Goal: Task Accomplishment & Management: Use online tool/utility

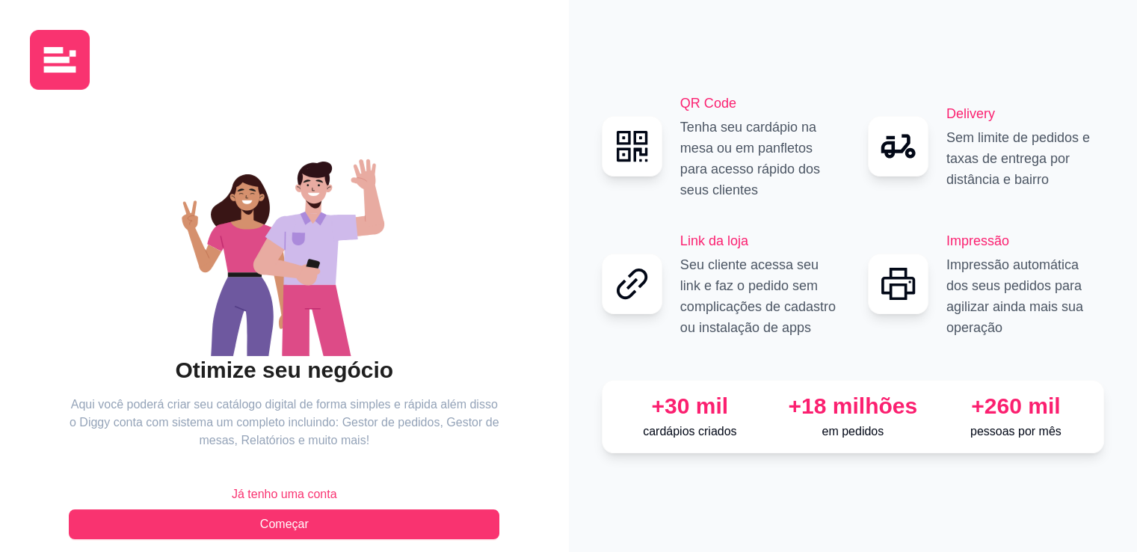
click at [290, 482] on button "Já tenho uma conta" at bounding box center [284, 494] width 430 height 30
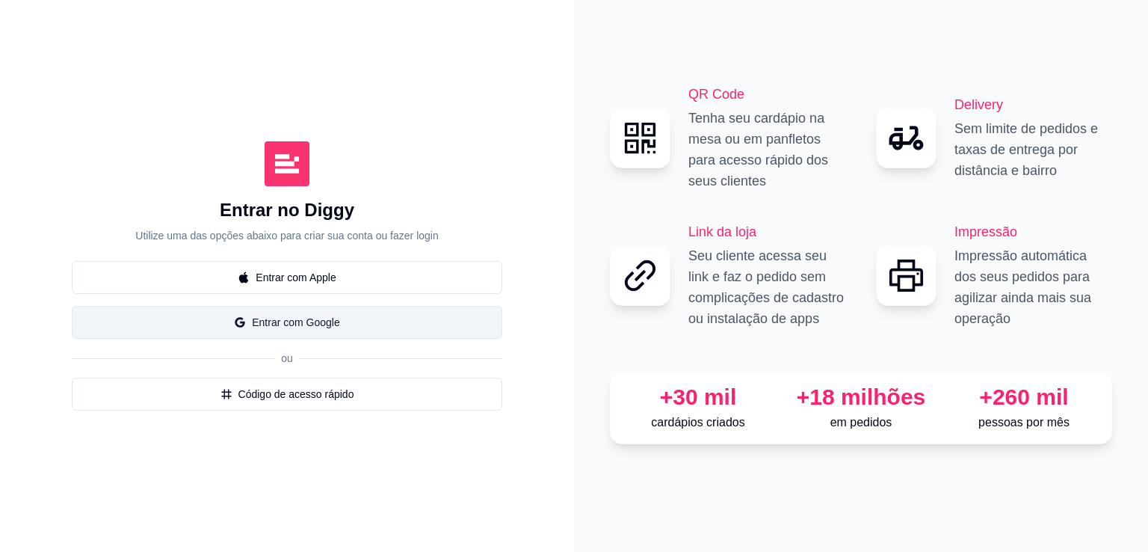
click at [338, 314] on button "Entrar com Google" at bounding box center [287, 322] width 430 height 33
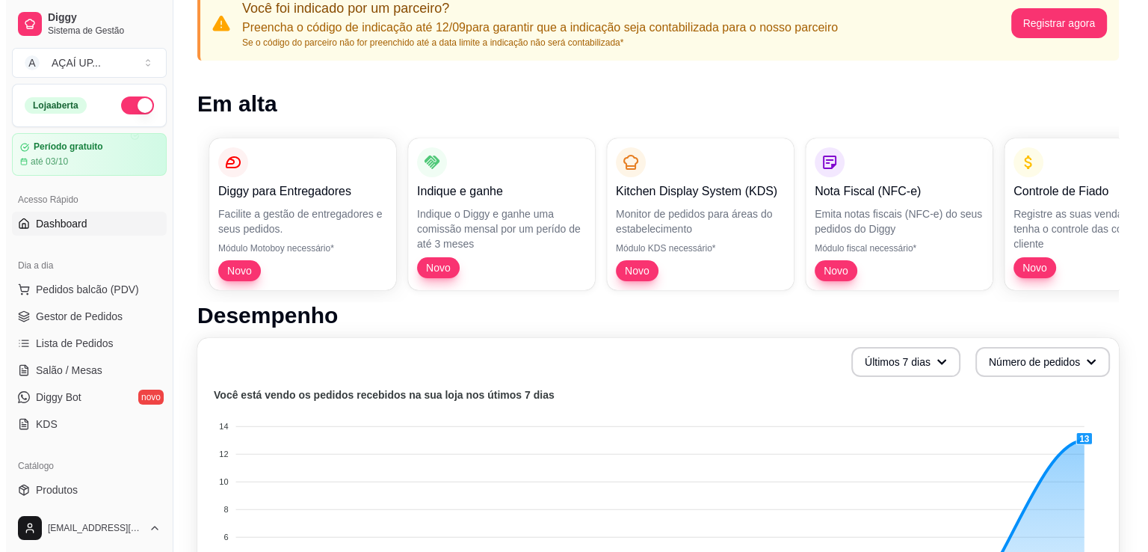
scroll to position [161, 0]
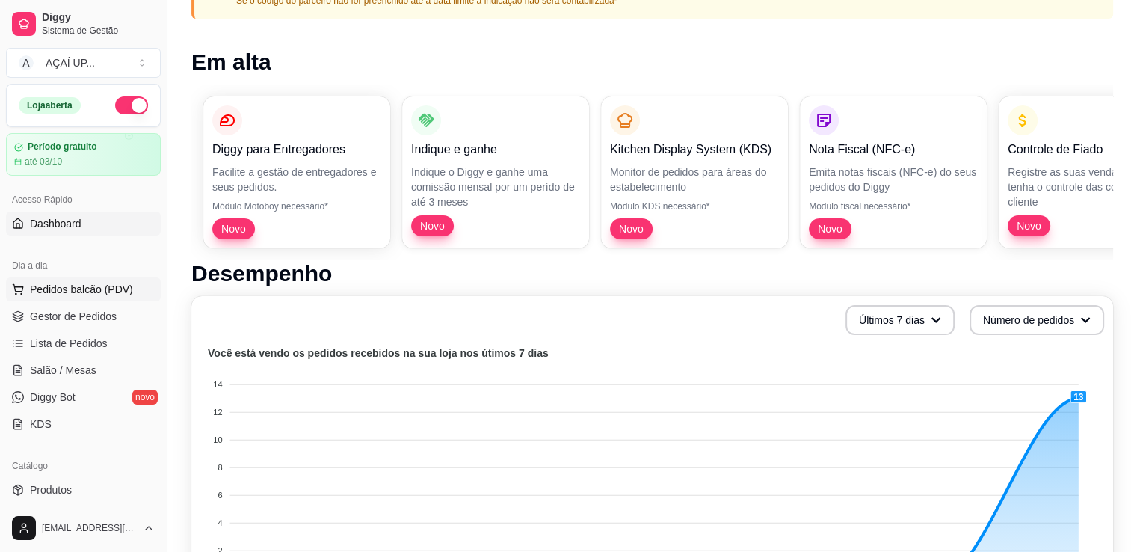
click at [125, 277] on button "Pedidos balcão (PDV)" at bounding box center [83, 289] width 155 height 24
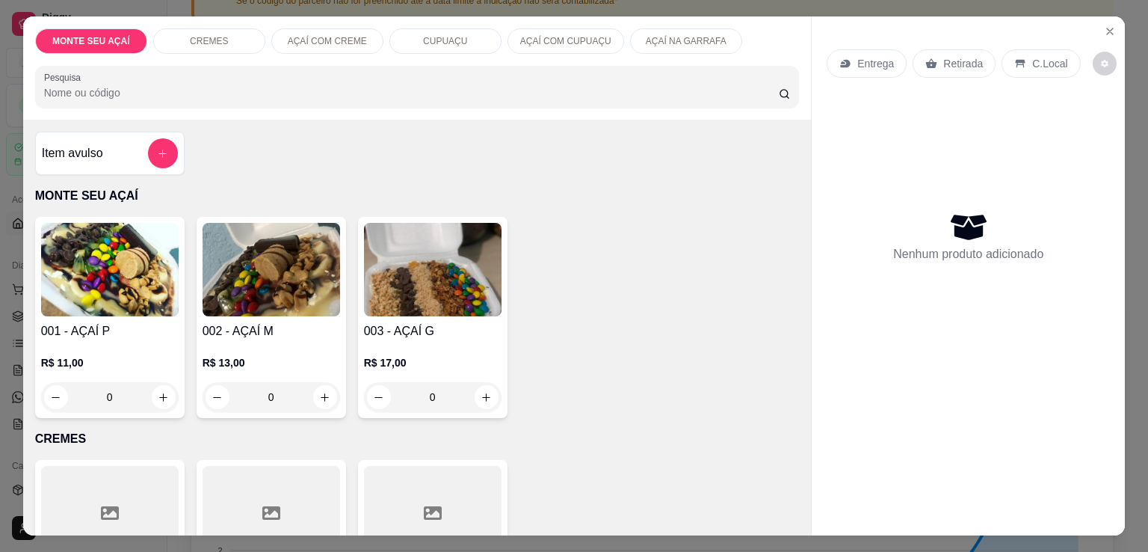
click at [1001, 67] on div "C.Local" at bounding box center [1040, 63] width 78 height 28
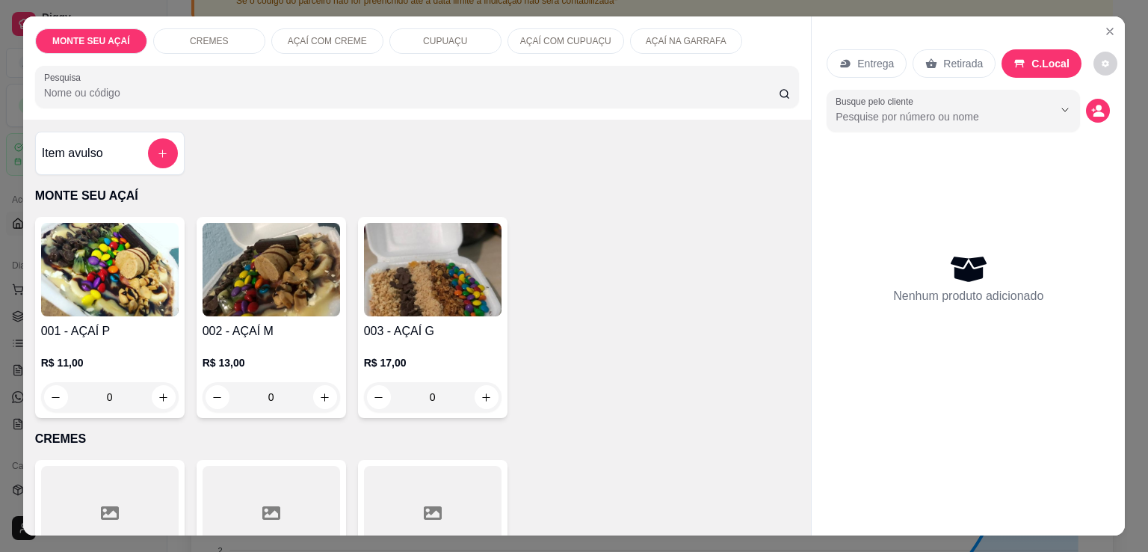
drag, startPoint x: 655, startPoint y: 246, endPoint x: 563, endPoint y: 279, distance: 97.6
click at [563, 279] on div "001 - AÇAÍ P R$ 11,00 0 002 - AÇAÍ M R$ 13,00 0 003 - AÇAÍ G R$ 17,00 0" at bounding box center [417, 317] width 764 height 201
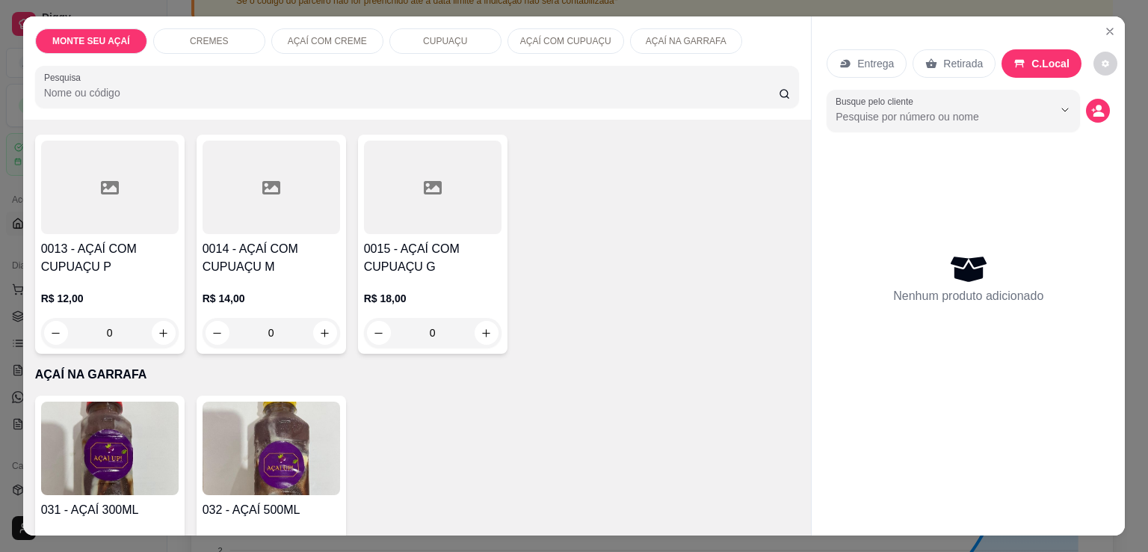
scroll to position [1145, 0]
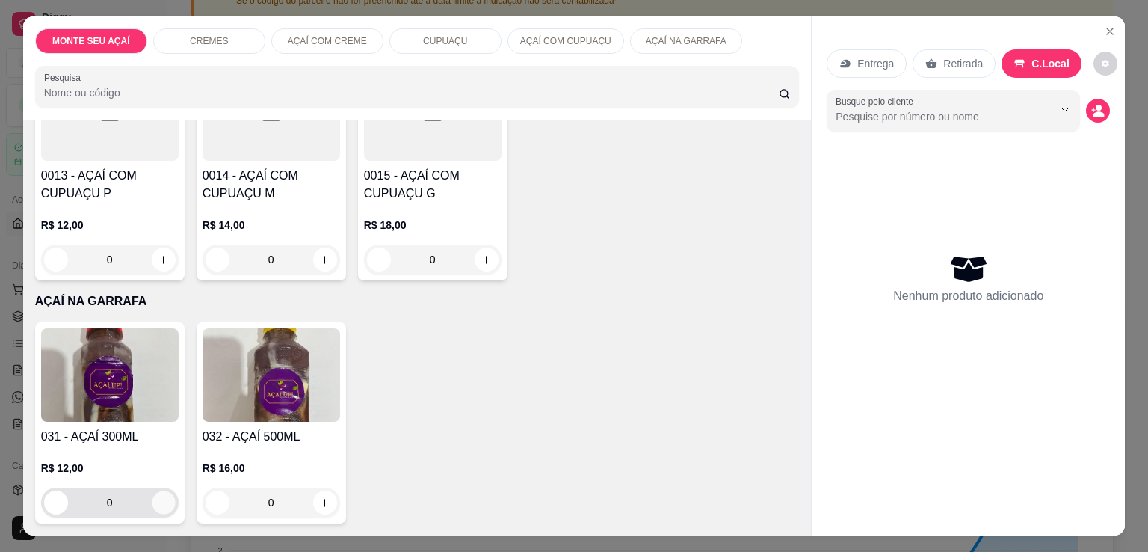
click at [163, 497] on icon "increase-product-quantity" at bounding box center [163, 502] width 11 height 11
type input "1"
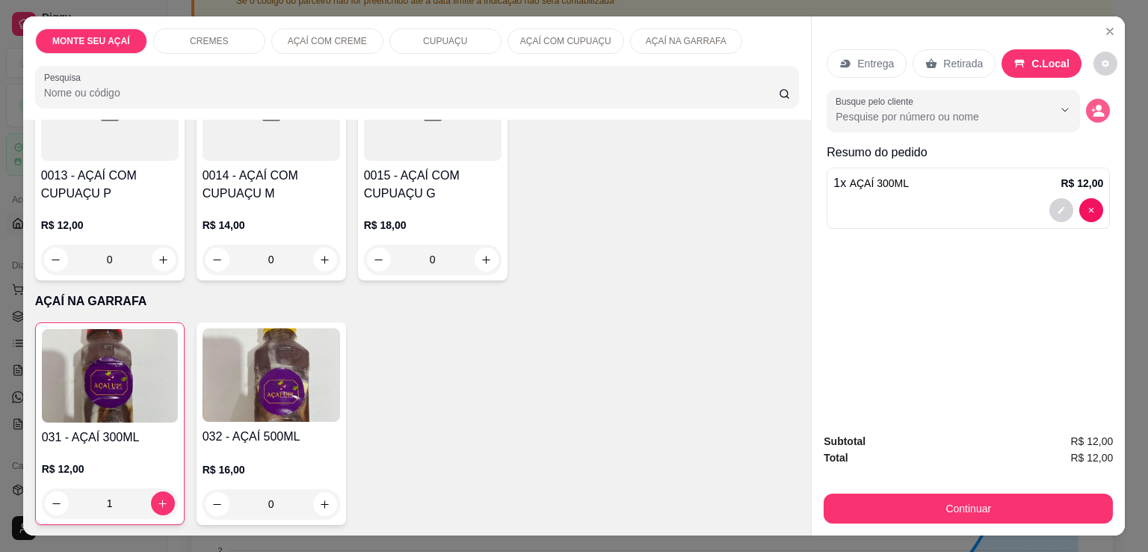
click at [1091, 109] on icon "decrease-product-quantity" at bounding box center [1097, 110] width 13 height 13
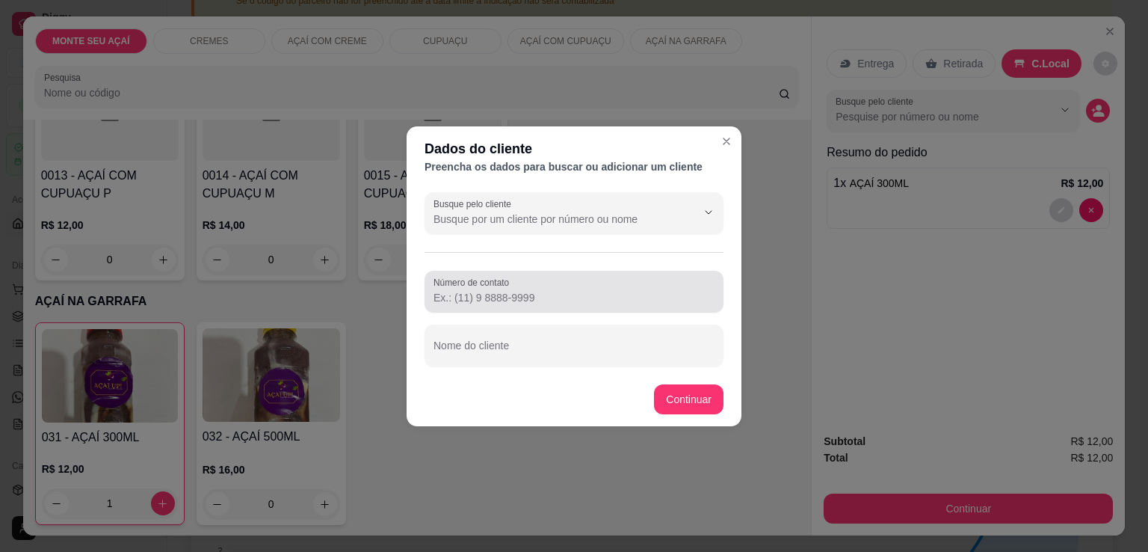
click at [599, 297] on input "Número de contato" at bounding box center [573, 297] width 281 height 15
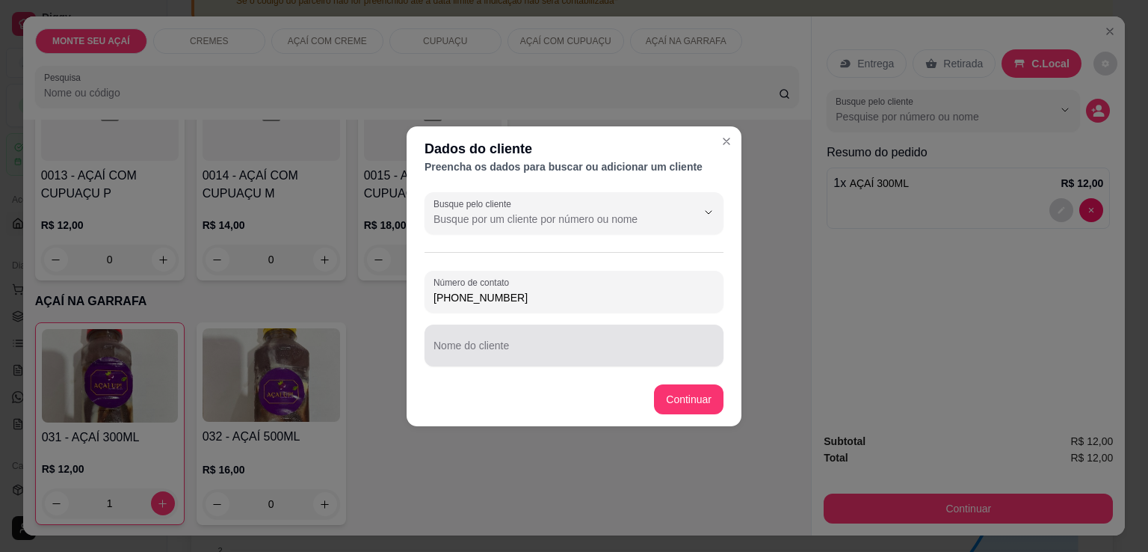
type input "[PHONE_NUMBER]"
click at [580, 342] on div at bounding box center [573, 345] width 281 height 30
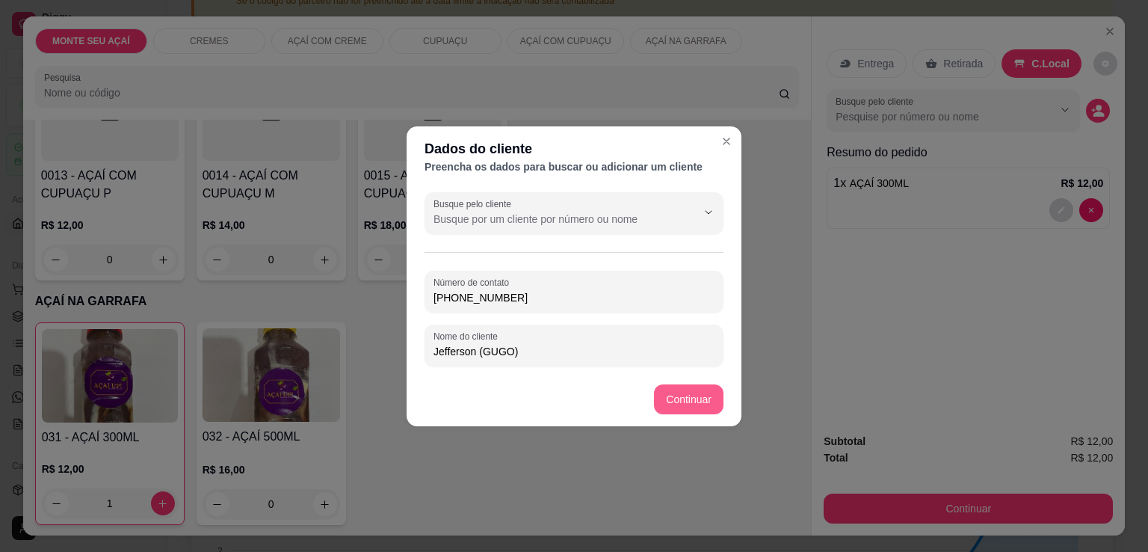
type input "Jefferson (GUGO)"
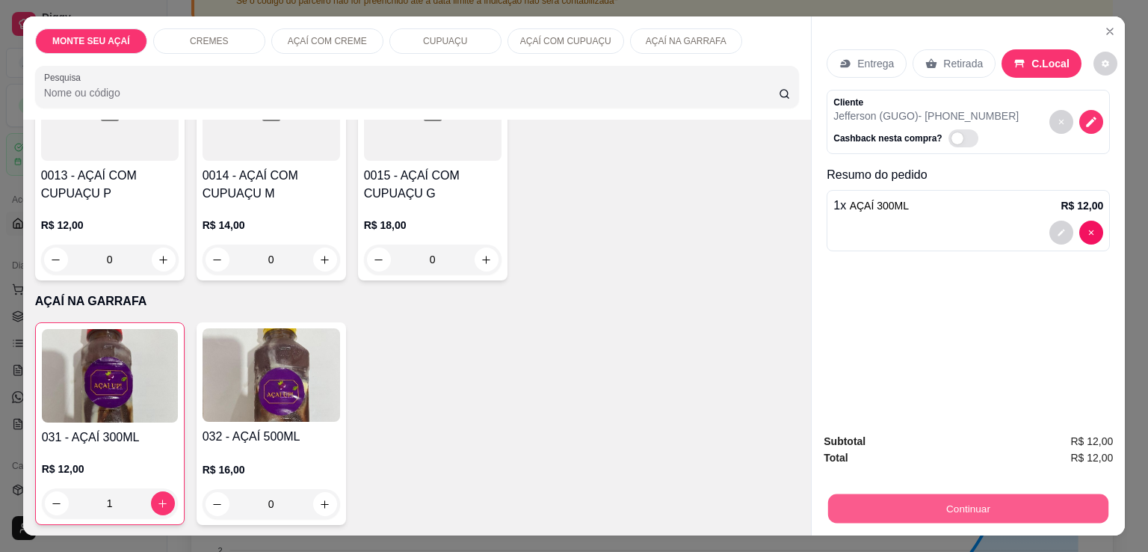
click at [936, 493] on button "Continuar" at bounding box center [968, 507] width 280 height 29
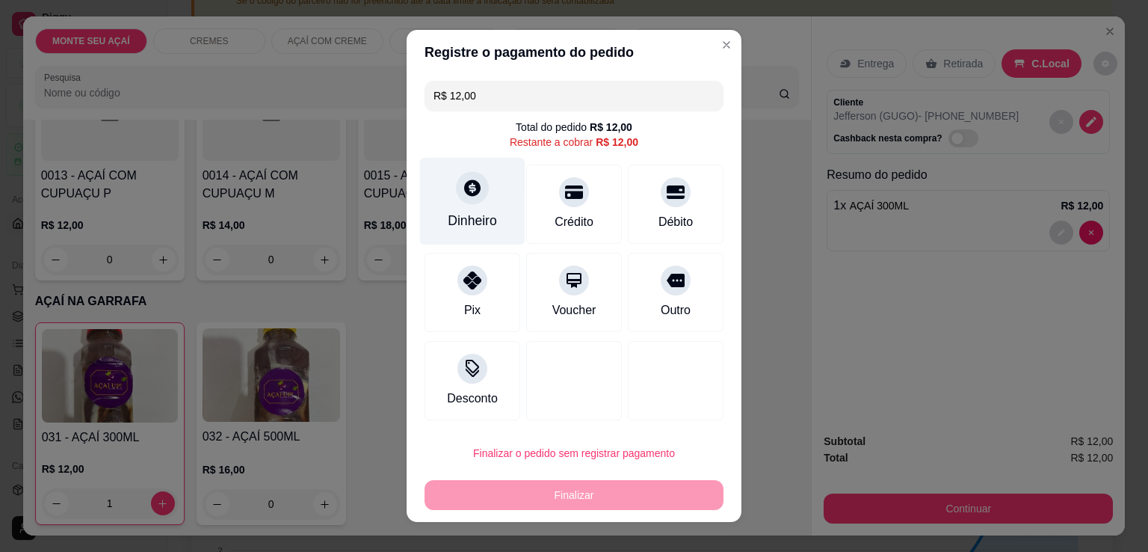
click at [460, 201] on div at bounding box center [472, 187] width 33 height 33
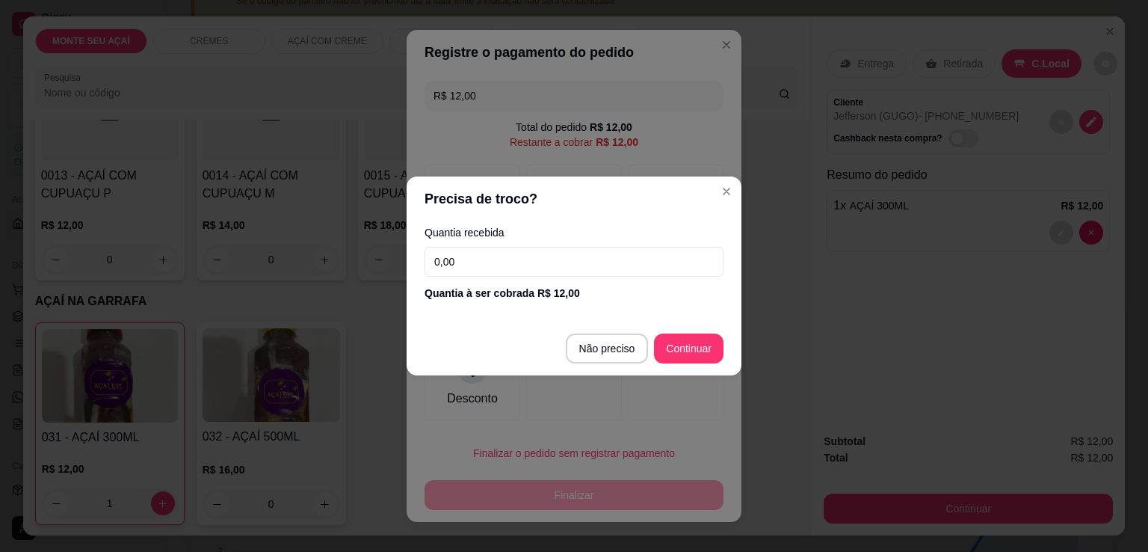
click at [611, 262] on input "0,00" at bounding box center [573, 262] width 299 height 30
type input "12,00"
type input "R$ 0,00"
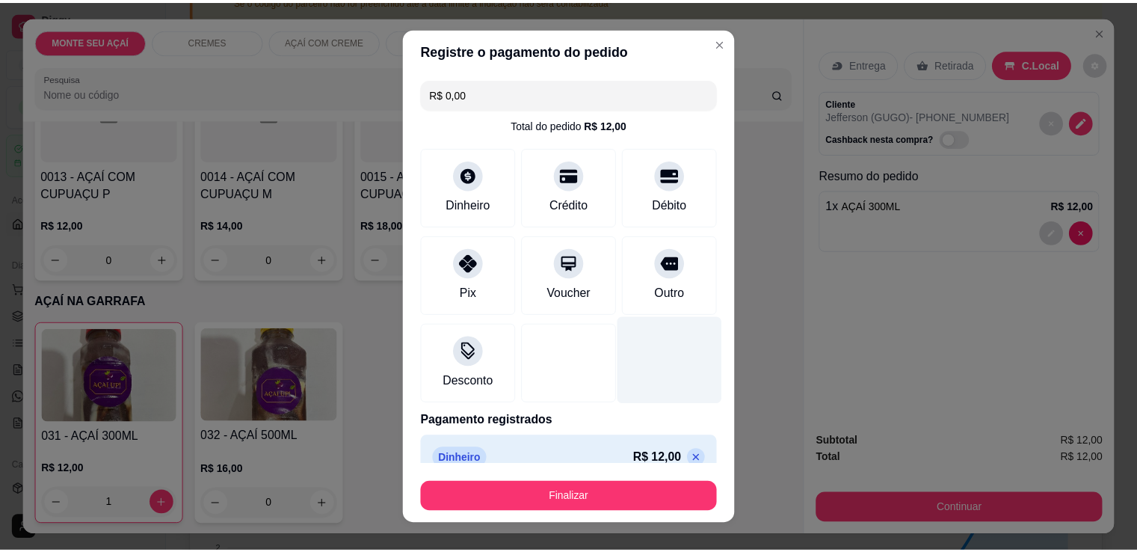
scroll to position [21, 0]
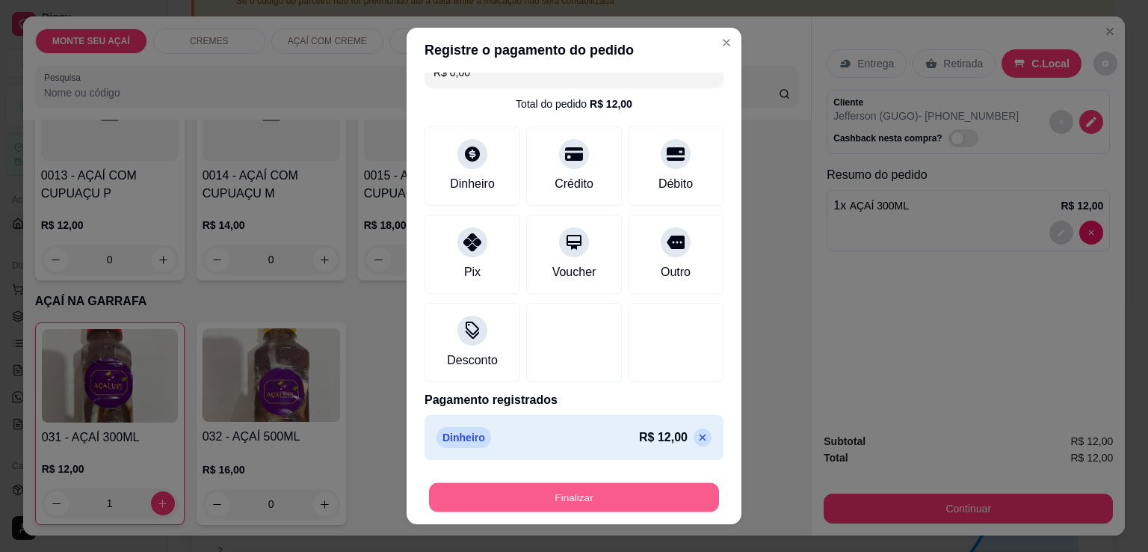
click at [562, 495] on button "Finalizar" at bounding box center [574, 497] width 290 height 29
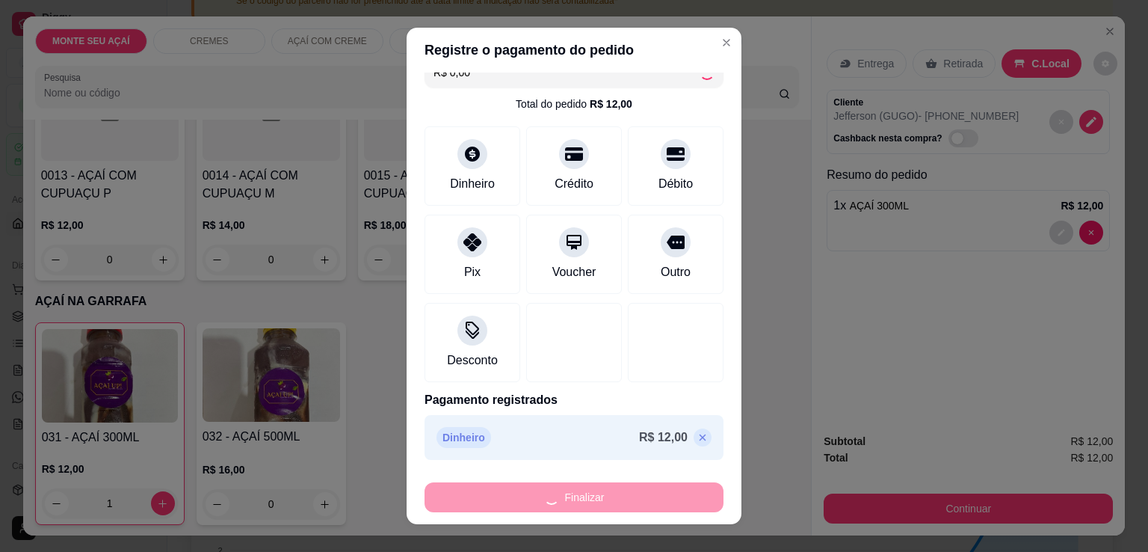
type input "0"
type input "-R$ 12,00"
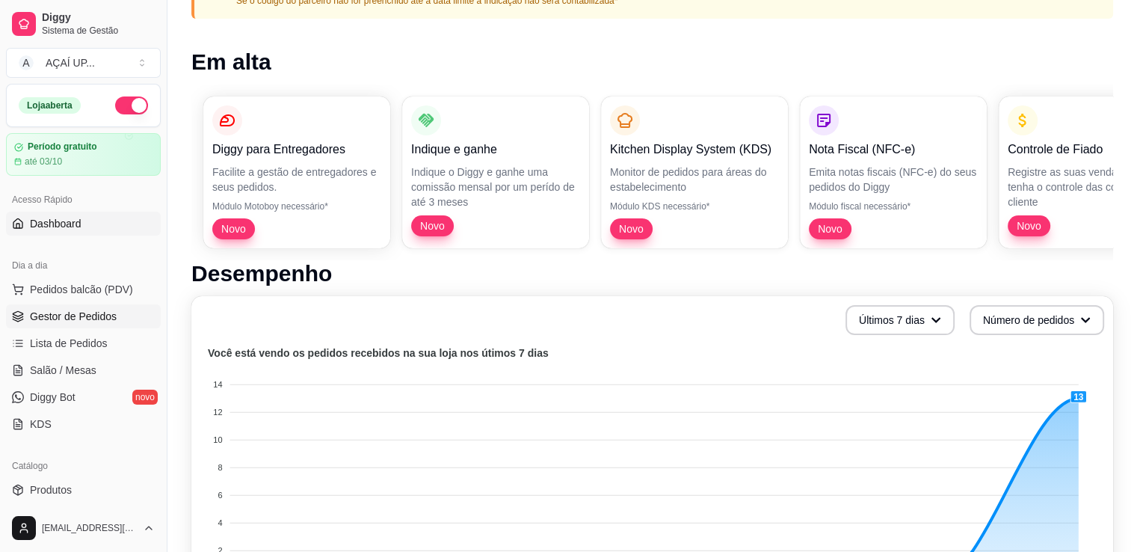
click at [102, 321] on span "Gestor de Pedidos" at bounding box center [73, 316] width 87 height 15
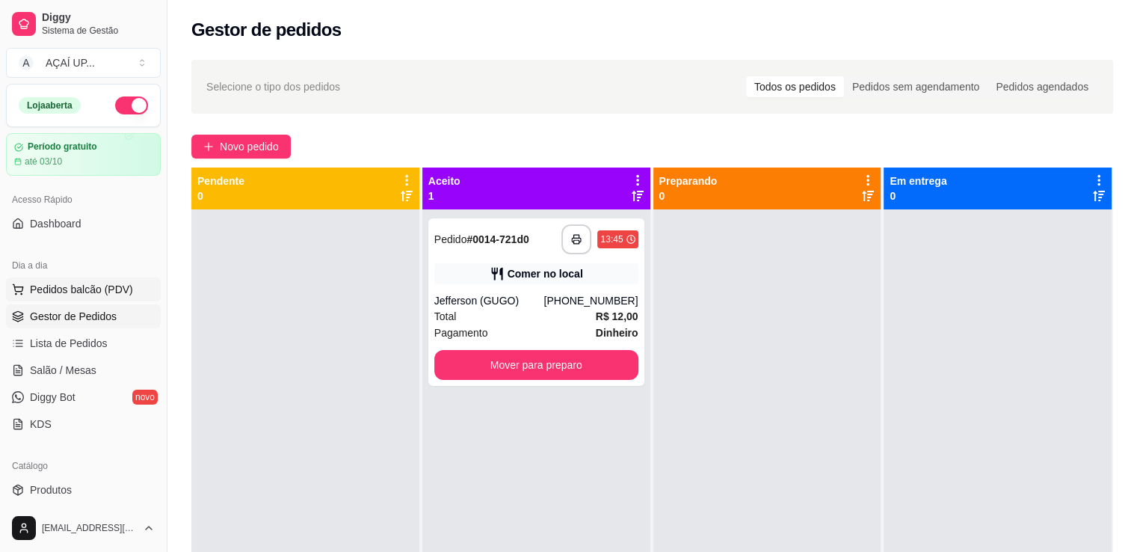
click at [102, 291] on span "Pedidos balcão (PDV)" at bounding box center [81, 289] width 103 height 15
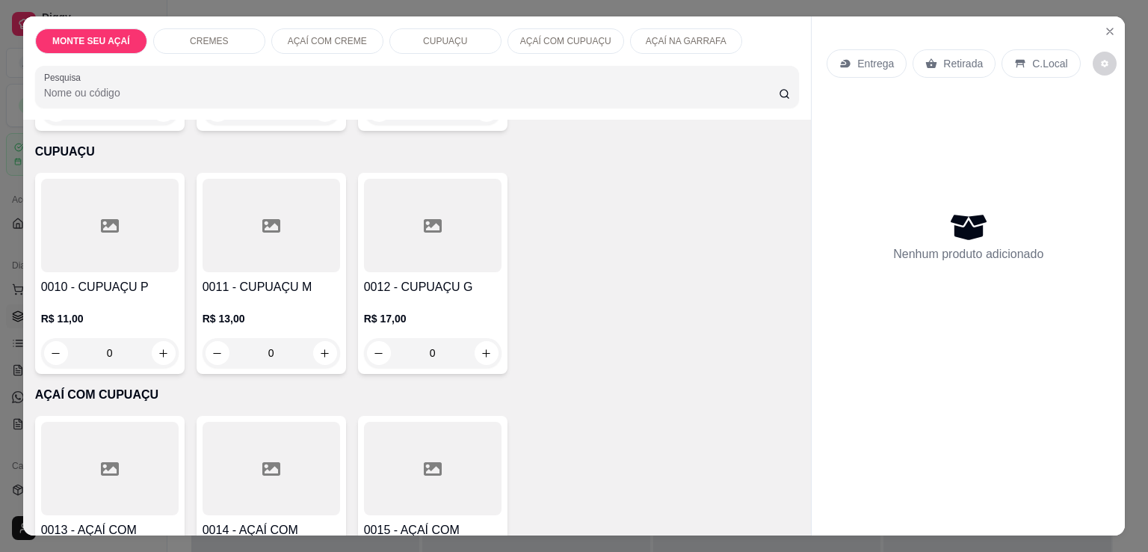
scroll to position [1145, 0]
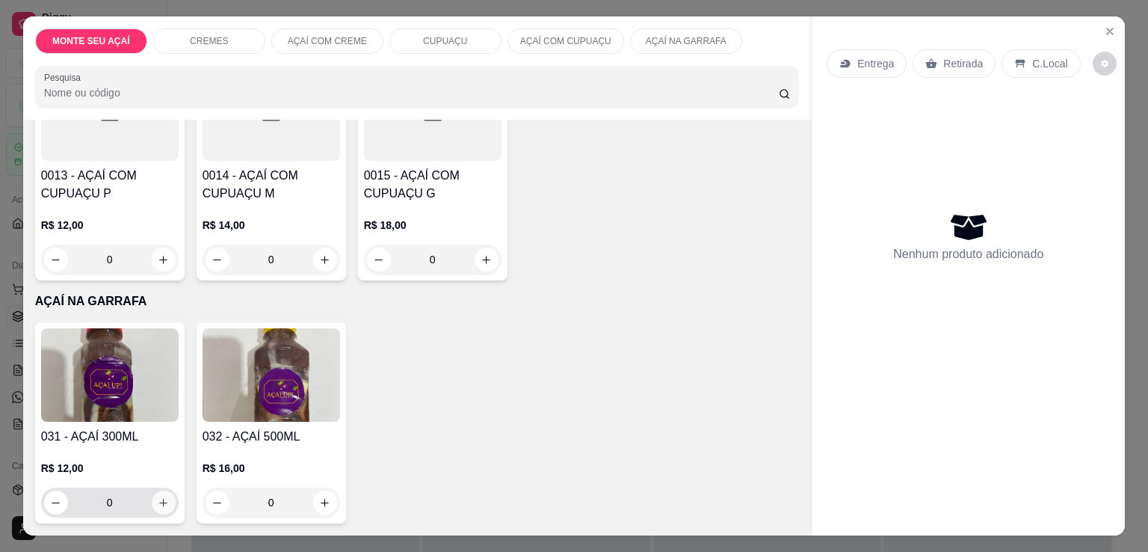
click at [167, 495] on button "increase-product-quantity" at bounding box center [164, 502] width 24 height 24
type input "1"
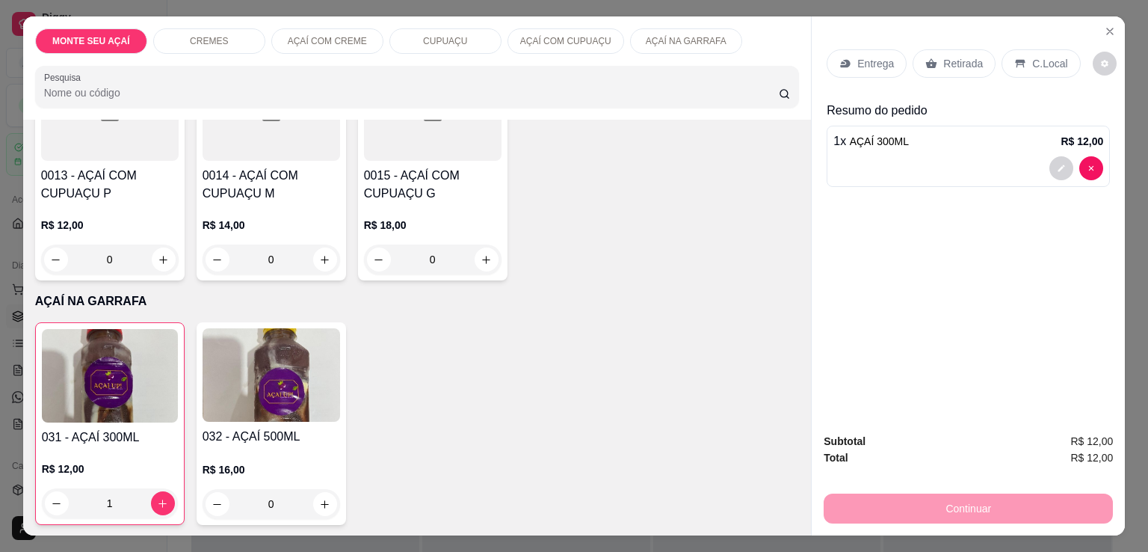
click at [1051, 56] on p "C.Local" at bounding box center [1049, 63] width 35 height 15
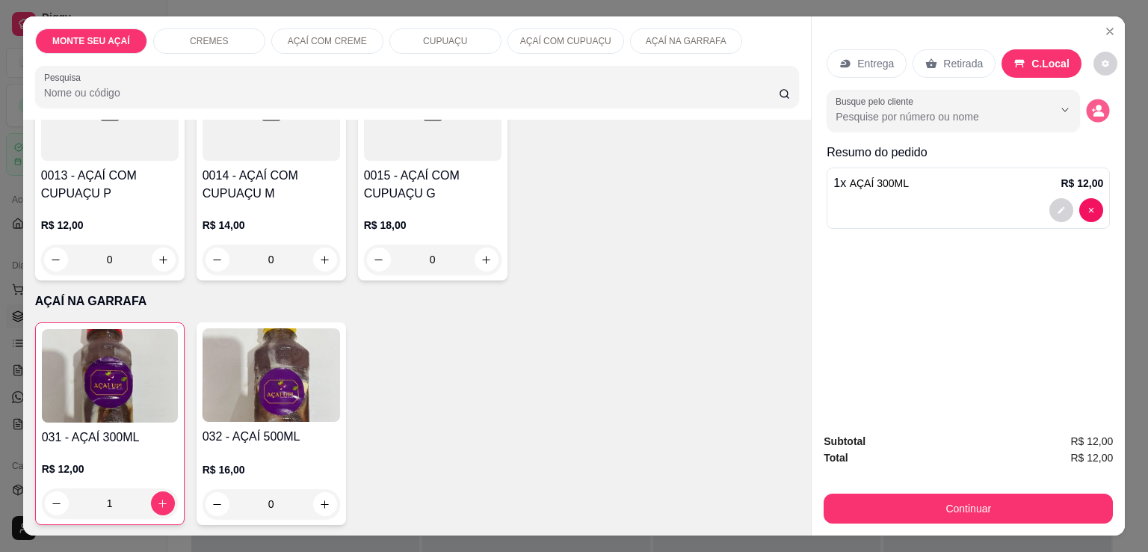
click at [1093, 111] on icon "decrease-product-quantity" at bounding box center [1098, 113] width 10 height 5
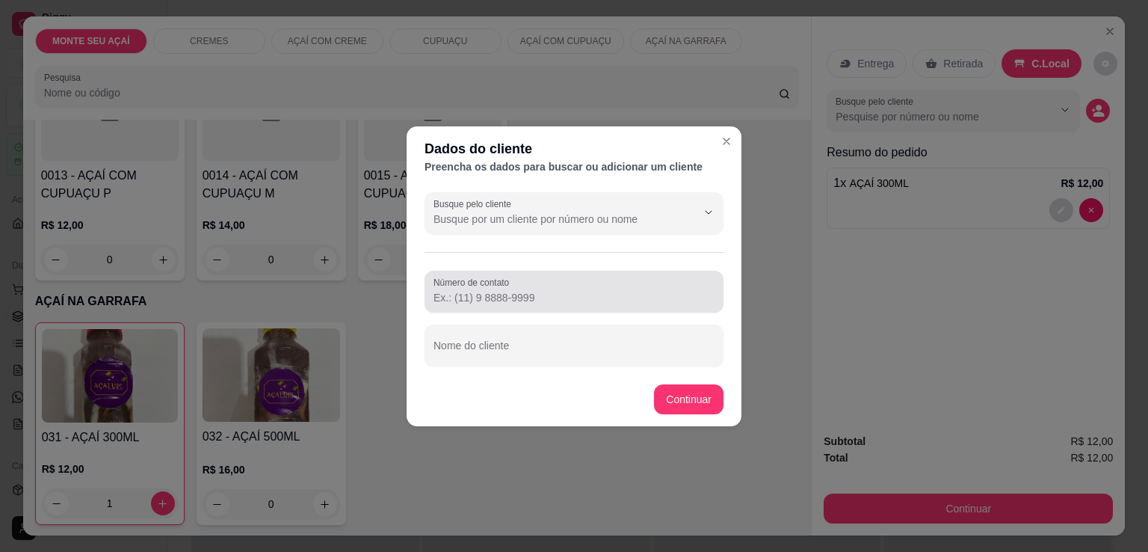
click at [502, 308] on div "Número de contato" at bounding box center [573, 292] width 299 height 42
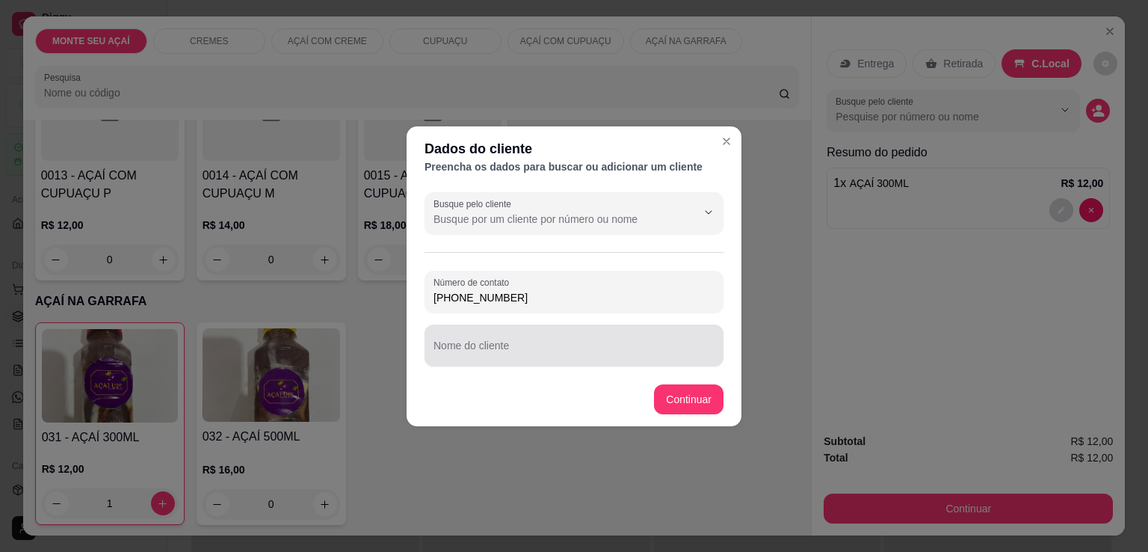
type input "[PHONE_NUMBER]"
click at [502, 339] on div at bounding box center [573, 345] width 281 height 30
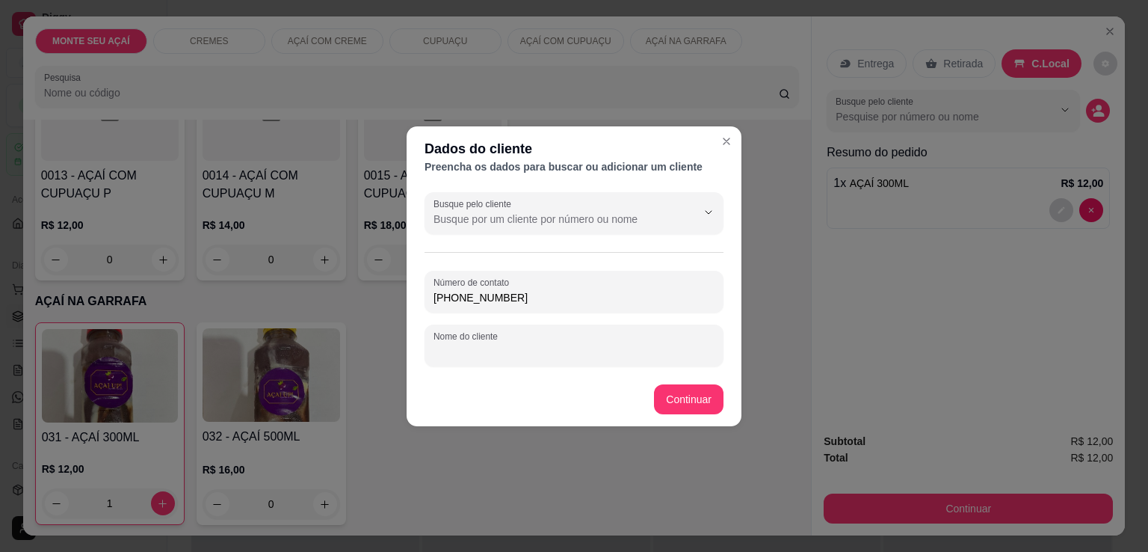
click at [502, 339] on div "Nome do cliente" at bounding box center [573, 345] width 299 height 42
type input "DARLAN"
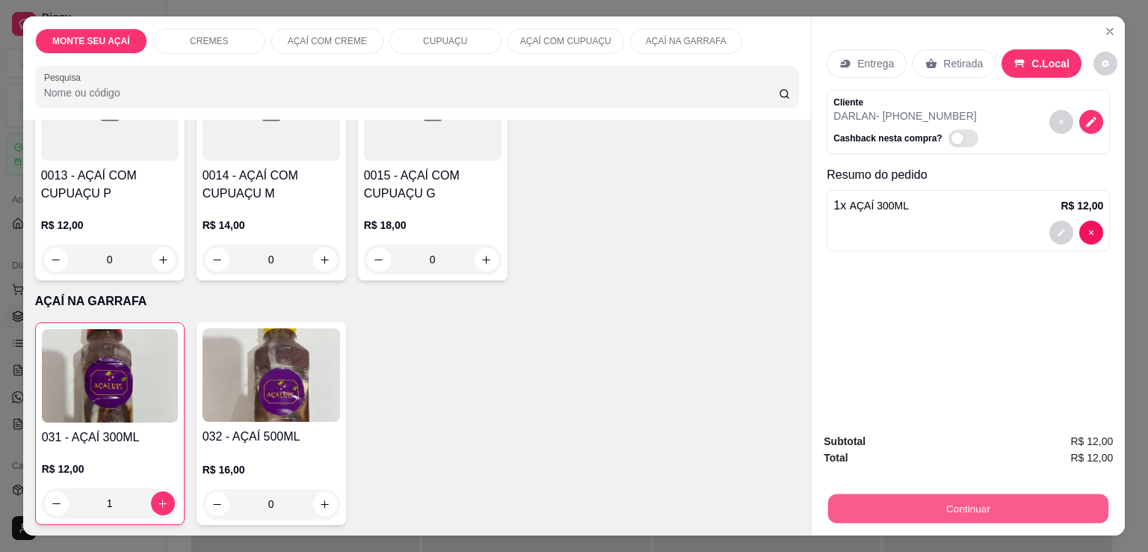
click at [970, 493] on button "Continuar" at bounding box center [968, 507] width 280 height 29
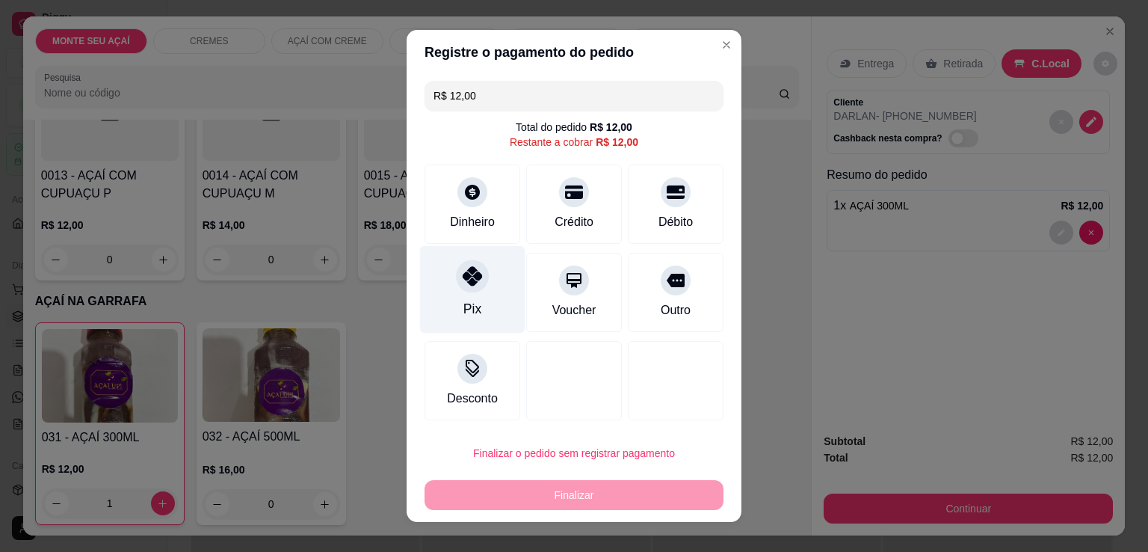
click at [472, 317] on div "Pix" at bounding box center [472, 308] width 18 height 19
type input "R$ 0,00"
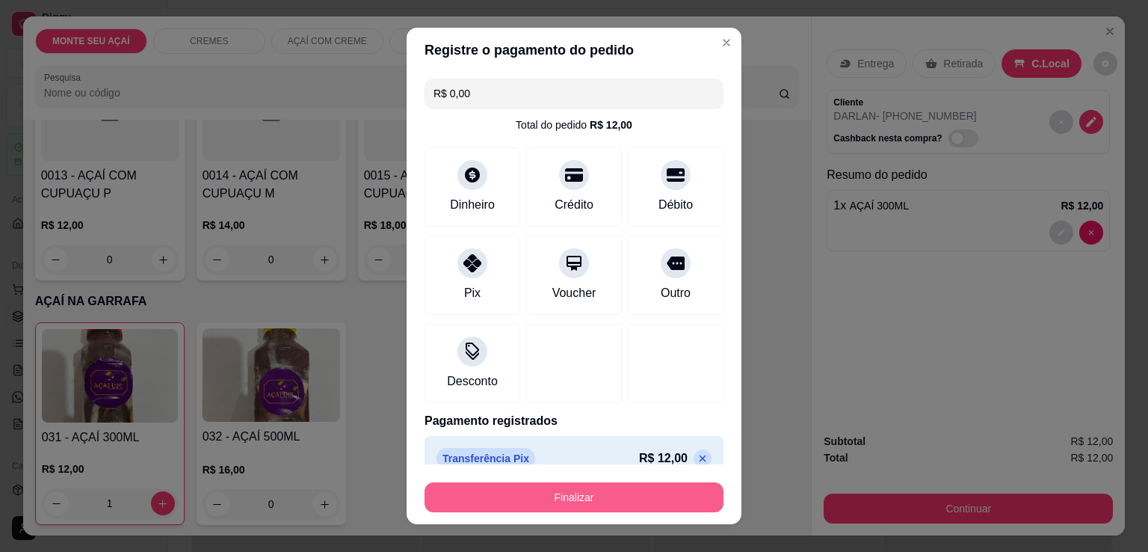
click at [537, 500] on button "Finalizar" at bounding box center [573, 497] width 299 height 30
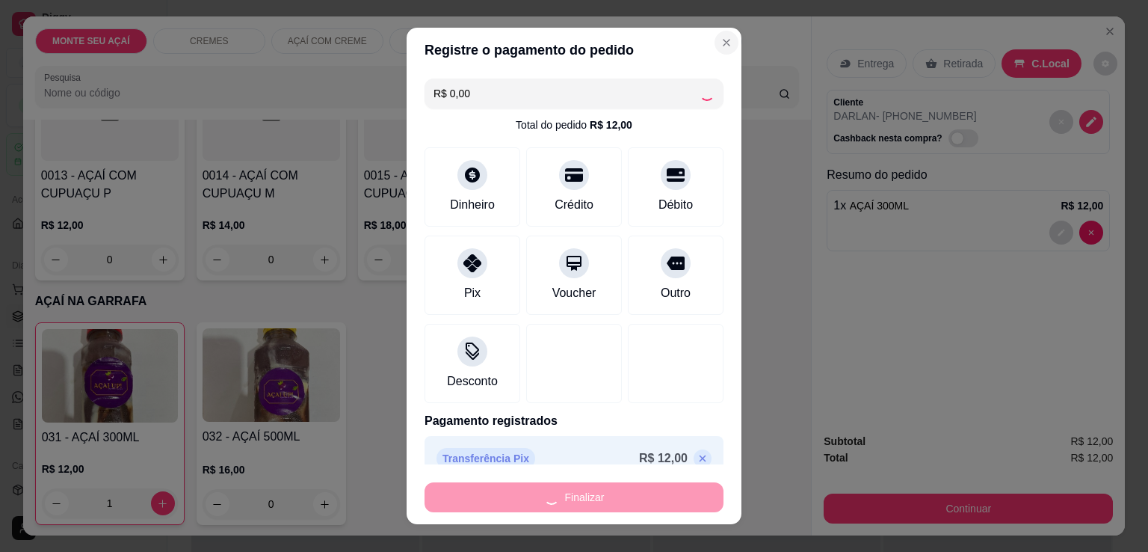
type input "0"
type input "-R$ 12,00"
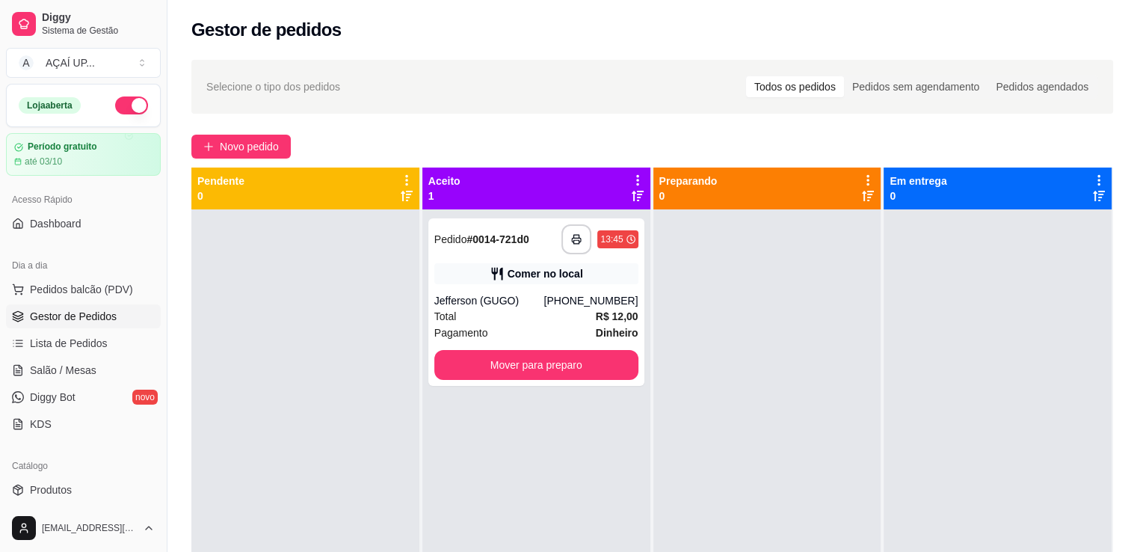
click at [96, 327] on link "Gestor de Pedidos" at bounding box center [83, 316] width 155 height 24
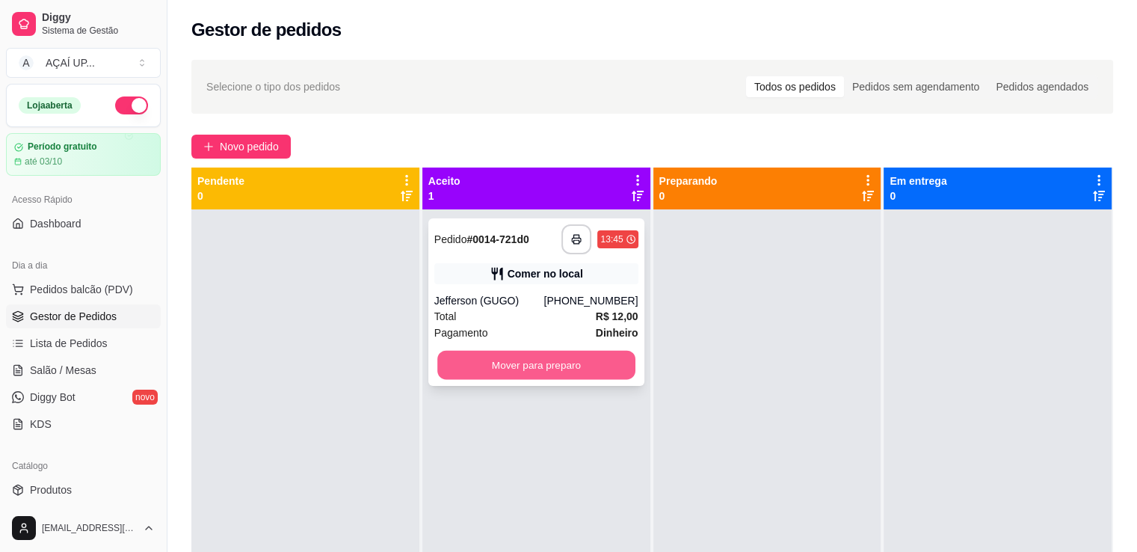
click at [484, 374] on button "Mover para preparo" at bounding box center [536, 364] width 198 height 29
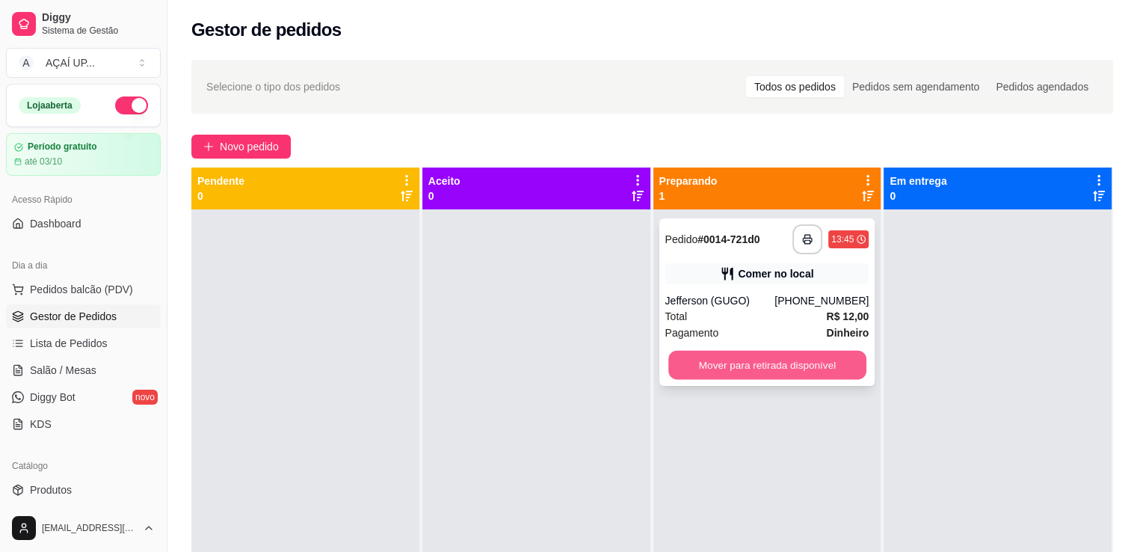
click at [762, 365] on button "Mover para retirada disponível" at bounding box center [767, 364] width 198 height 29
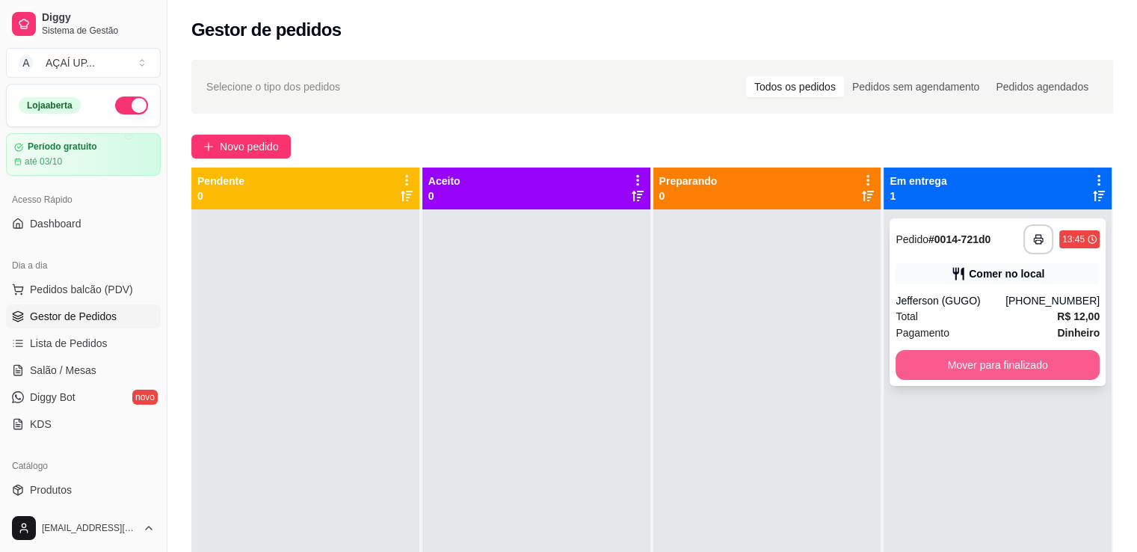
click at [995, 368] on button "Mover para finalizado" at bounding box center [997, 365] width 204 height 30
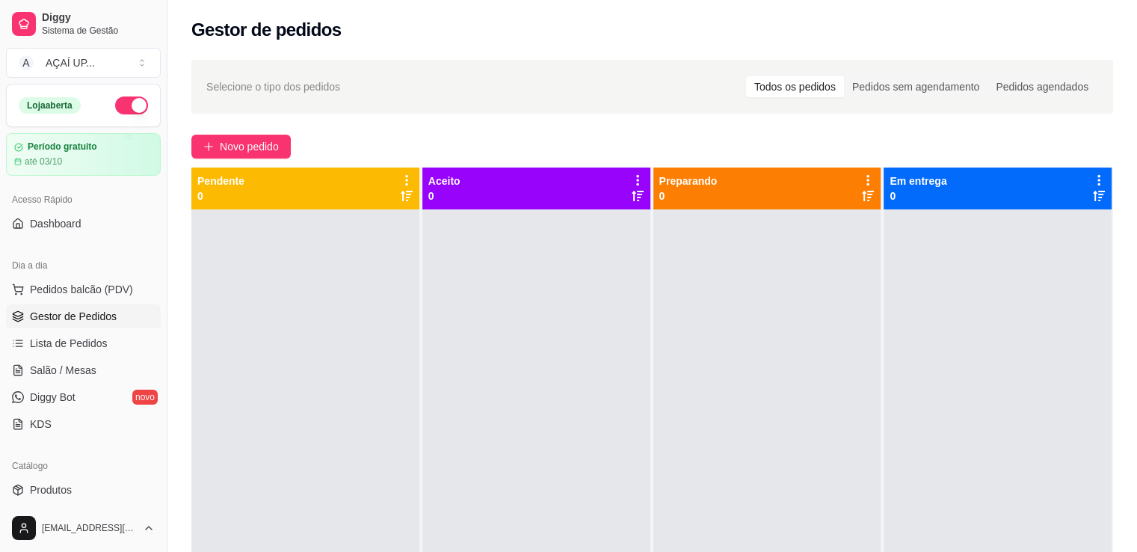
click at [72, 312] on span "Gestor de Pedidos" at bounding box center [73, 316] width 87 height 15
click at [75, 347] on span "Lista de Pedidos" at bounding box center [69, 343] width 78 height 15
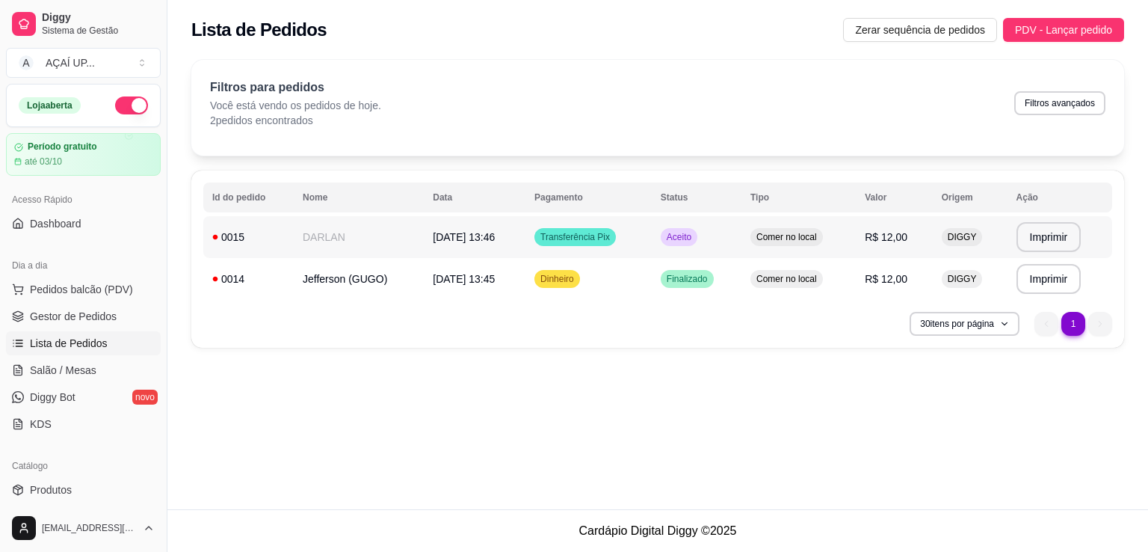
click at [392, 238] on td "DARLAN" at bounding box center [359, 237] width 130 height 42
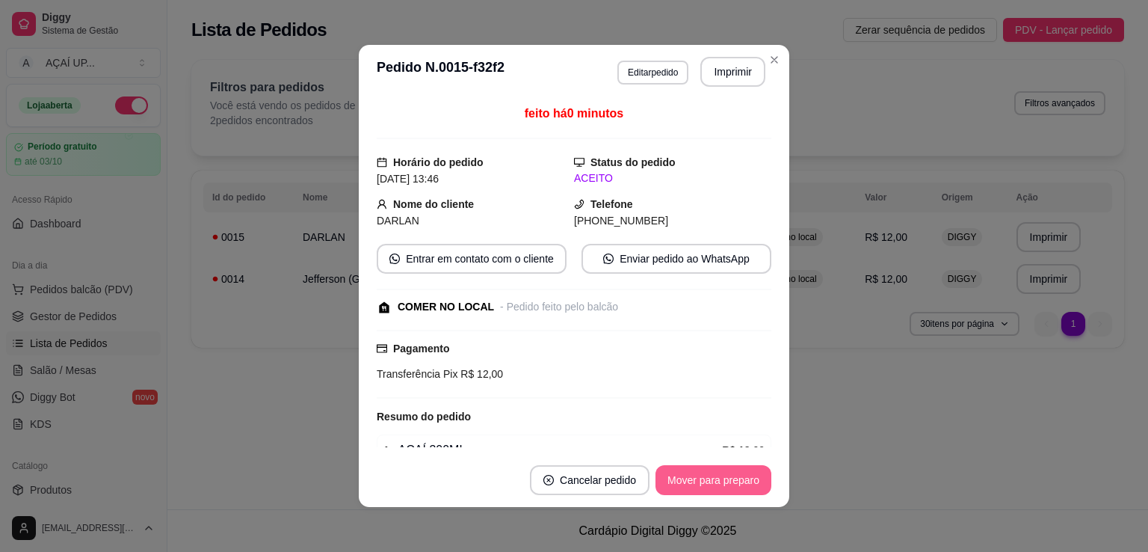
click at [693, 486] on button "Mover para preparo" at bounding box center [713, 480] width 116 height 30
click at [717, 489] on button "Mover para retirada disponível" at bounding box center [688, 480] width 160 height 29
click at [722, 486] on button "Mover para finalizado" at bounding box center [709, 480] width 120 height 29
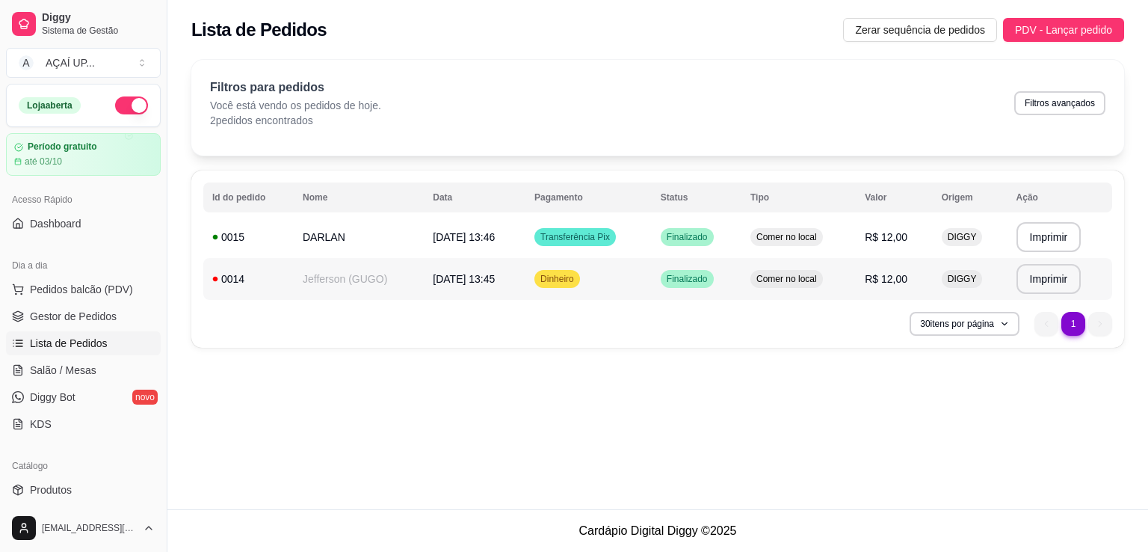
click at [227, 280] on div "0014" at bounding box center [248, 278] width 72 height 15
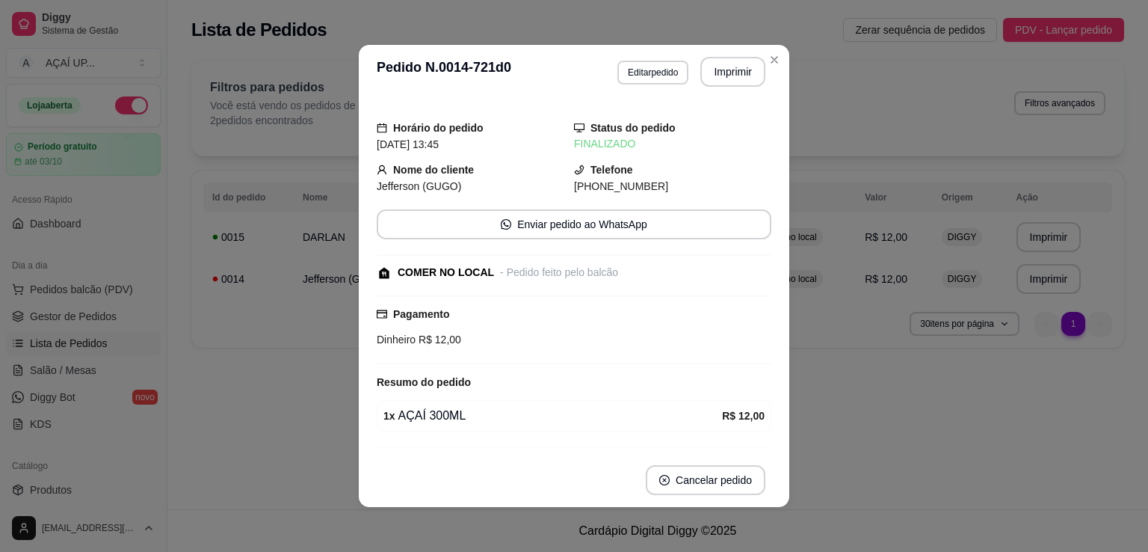
scroll to position [41, 0]
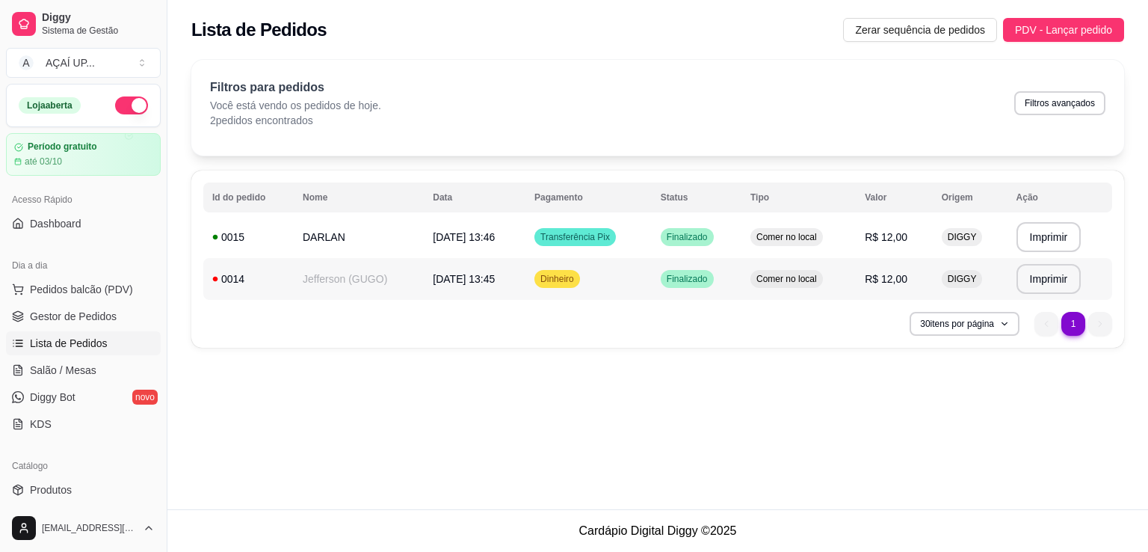
click at [215, 279] on icon at bounding box center [215, 279] width 5 height 5
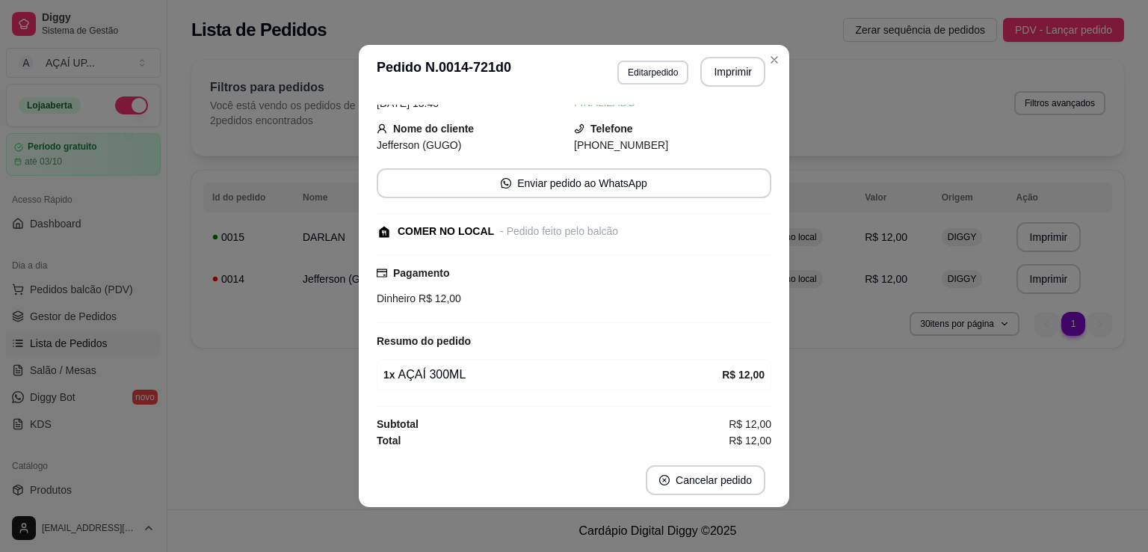
scroll to position [0, 0]
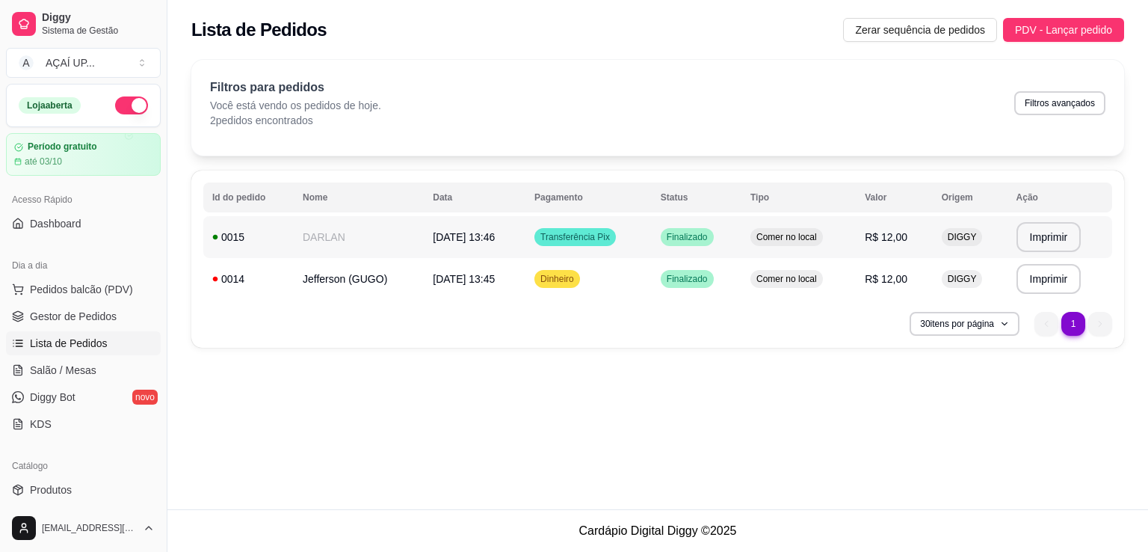
click at [215, 234] on icon at bounding box center [215, 237] width 6 height 6
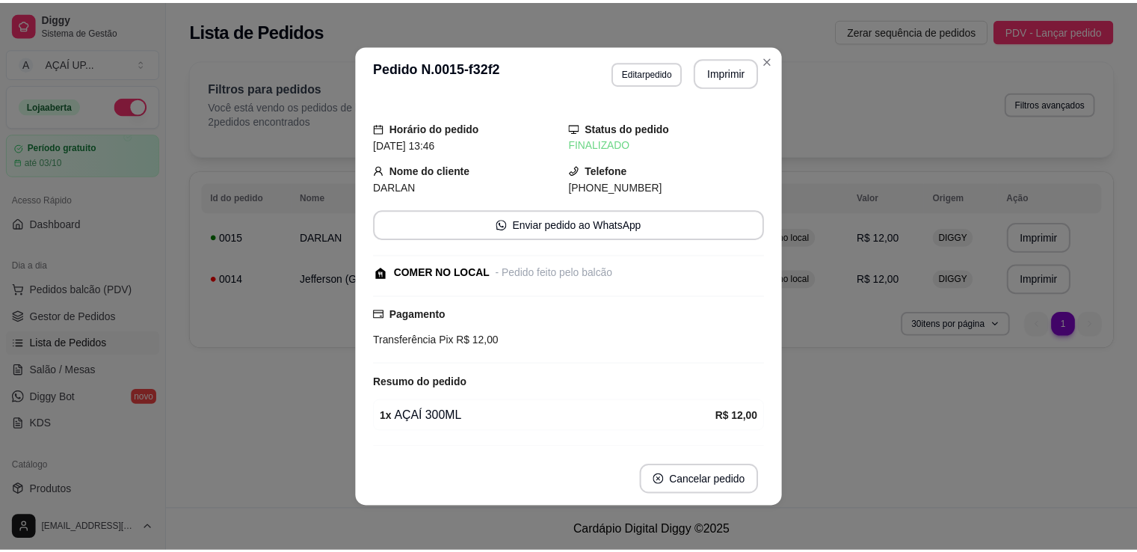
scroll to position [41, 0]
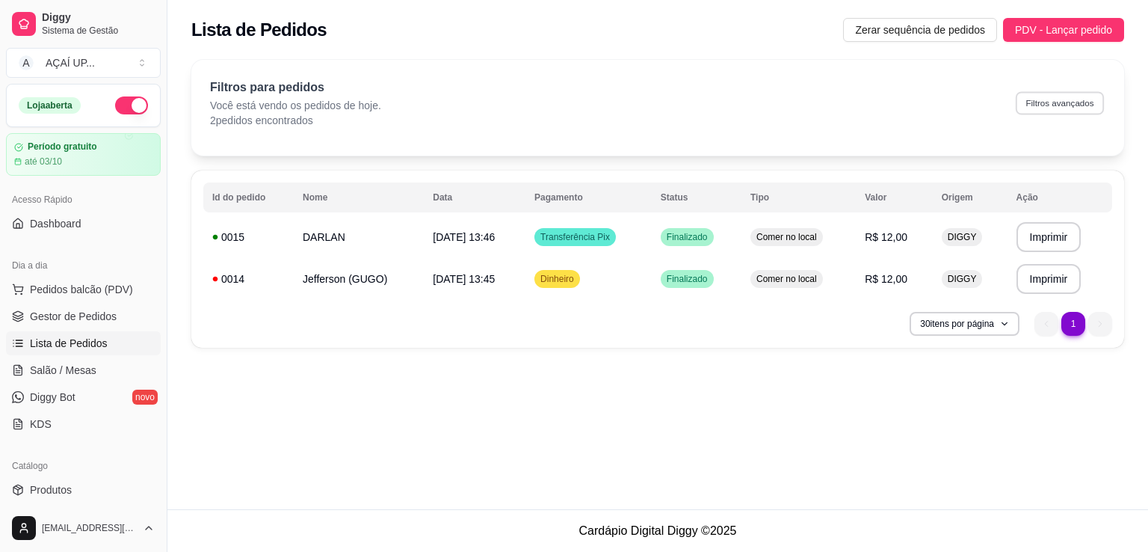
click at [1052, 109] on button "Filtros avançados" at bounding box center [1060, 102] width 88 height 23
select select "0"
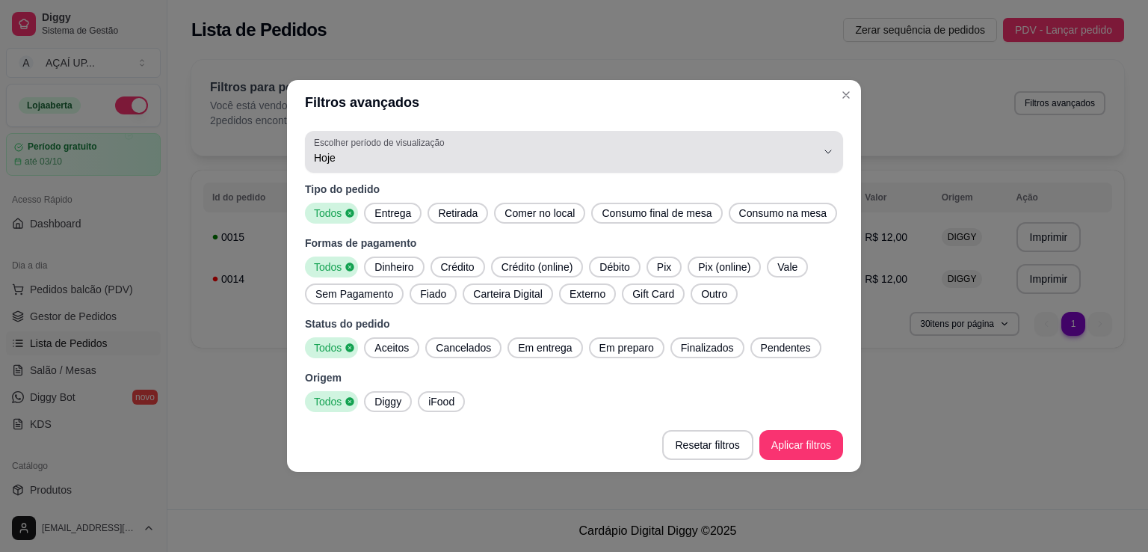
click at [825, 140] on button "Escolher período de visualização Hoje" at bounding box center [574, 152] width 538 height 42
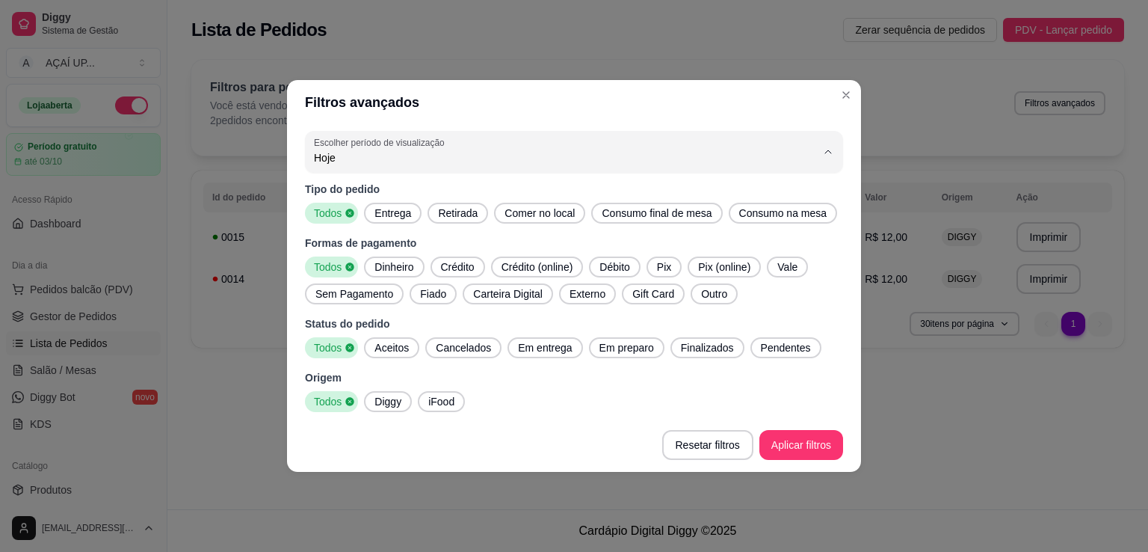
click at [717, 216] on span "Ontem" at bounding box center [566, 217] width 479 height 14
type input "1"
select select "1"
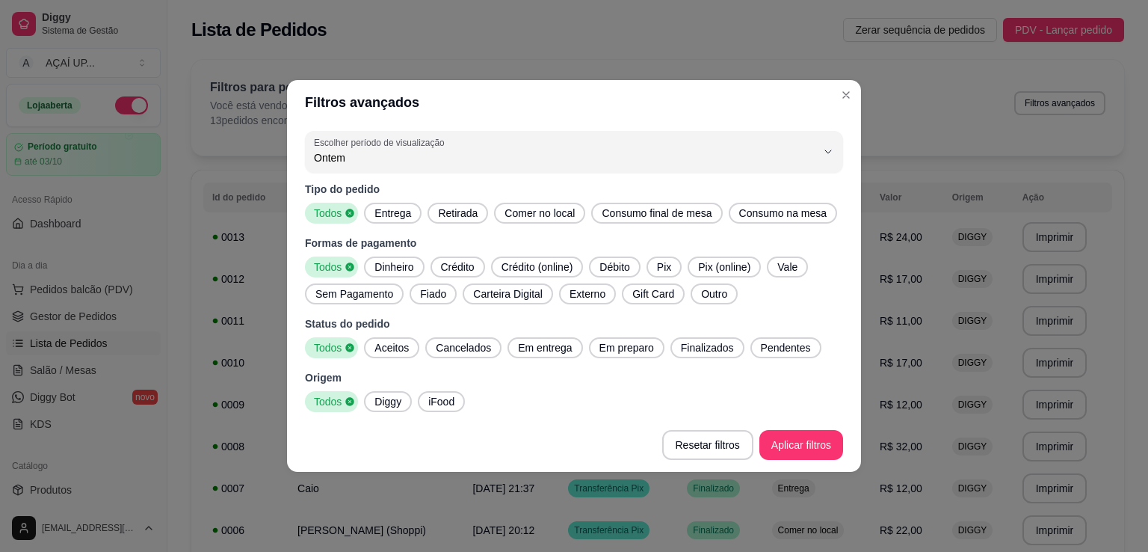
click at [834, 464] on footer "Resetar filtros Aplicar filtros" at bounding box center [574, 445] width 574 height 54
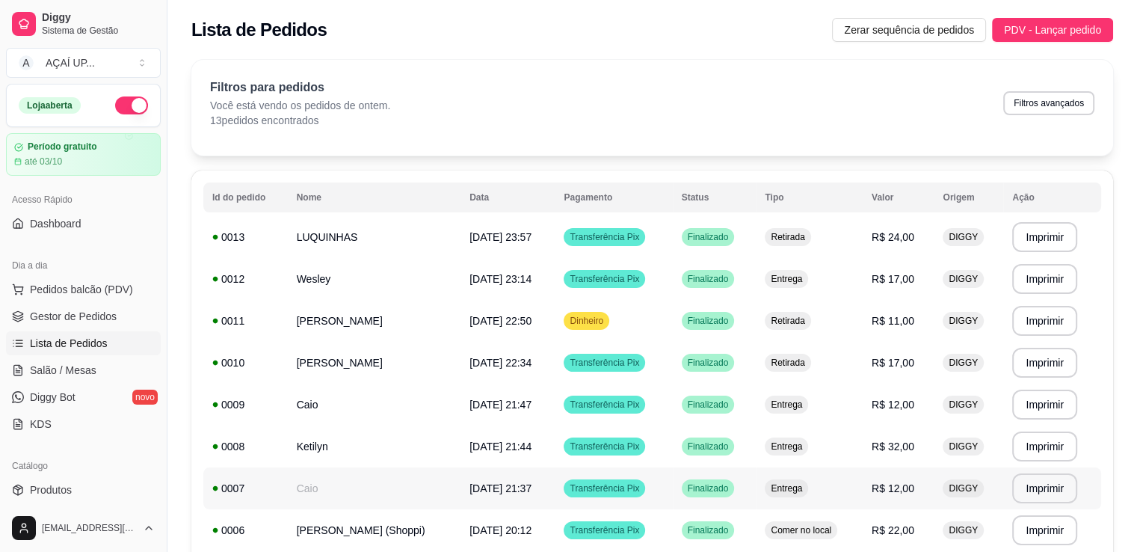
scroll to position [317, 0]
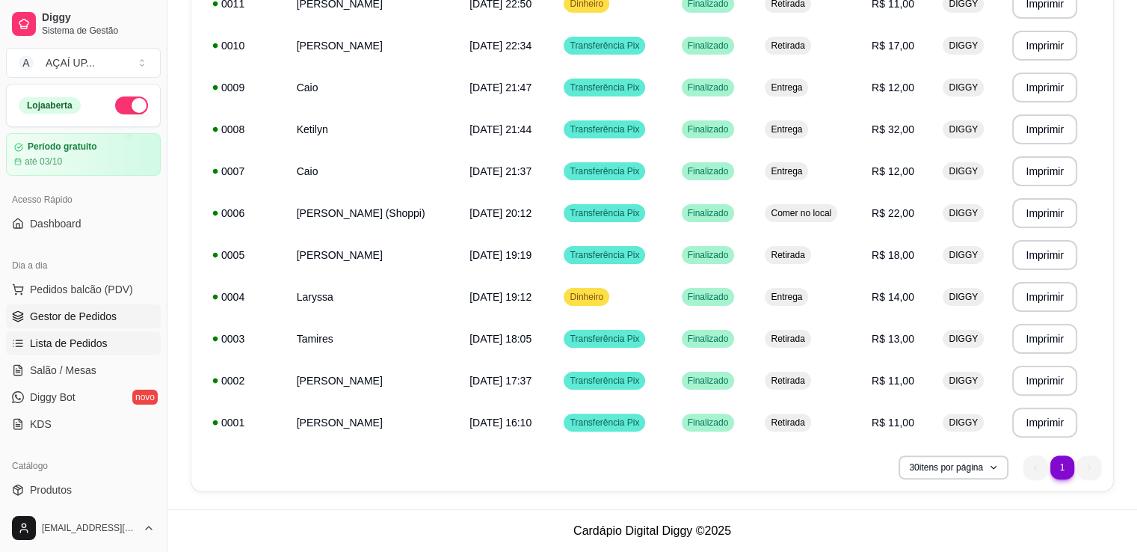
click at [100, 312] on span "Gestor de Pedidos" at bounding box center [73, 316] width 87 height 15
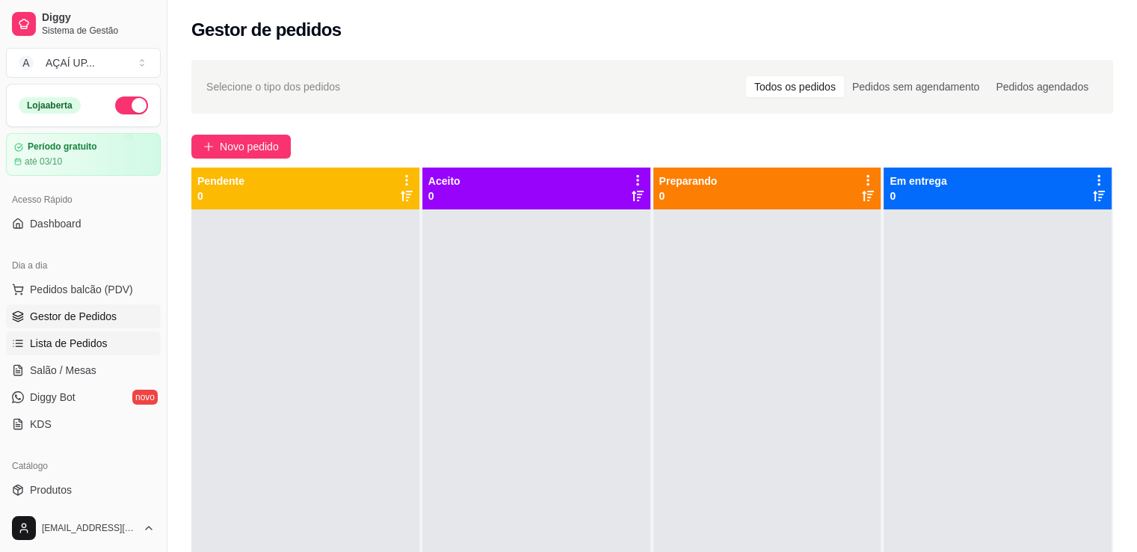
click at [80, 342] on span "Lista de Pedidos" at bounding box center [69, 343] width 78 height 15
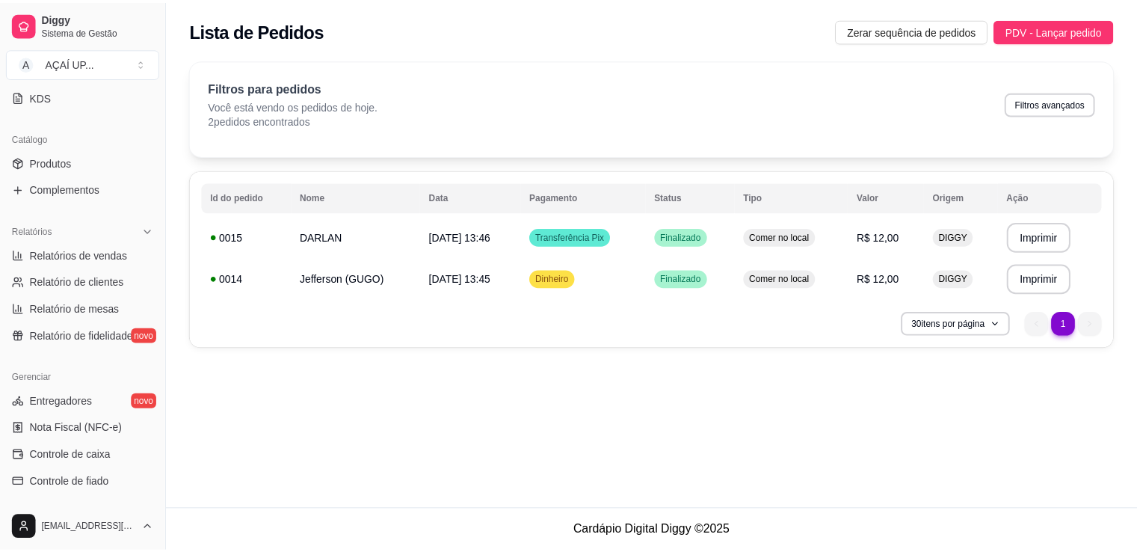
scroll to position [333, 0]
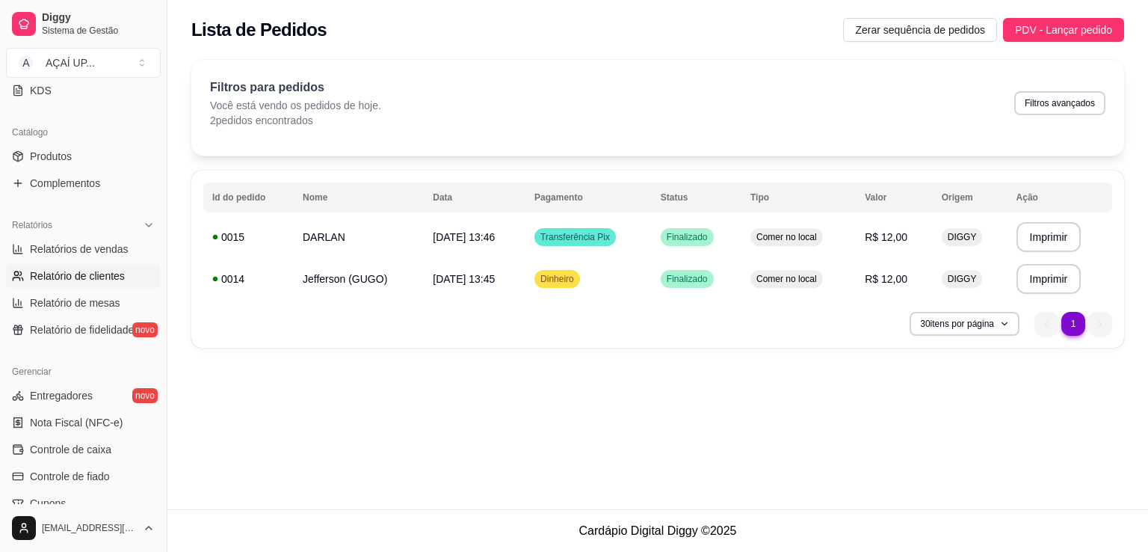
click at [96, 282] on span "Relatório de clientes" at bounding box center [77, 275] width 95 height 15
select select "30"
select select "HIGHEST_TOTAL_SPENT_WITH_ORDERS"
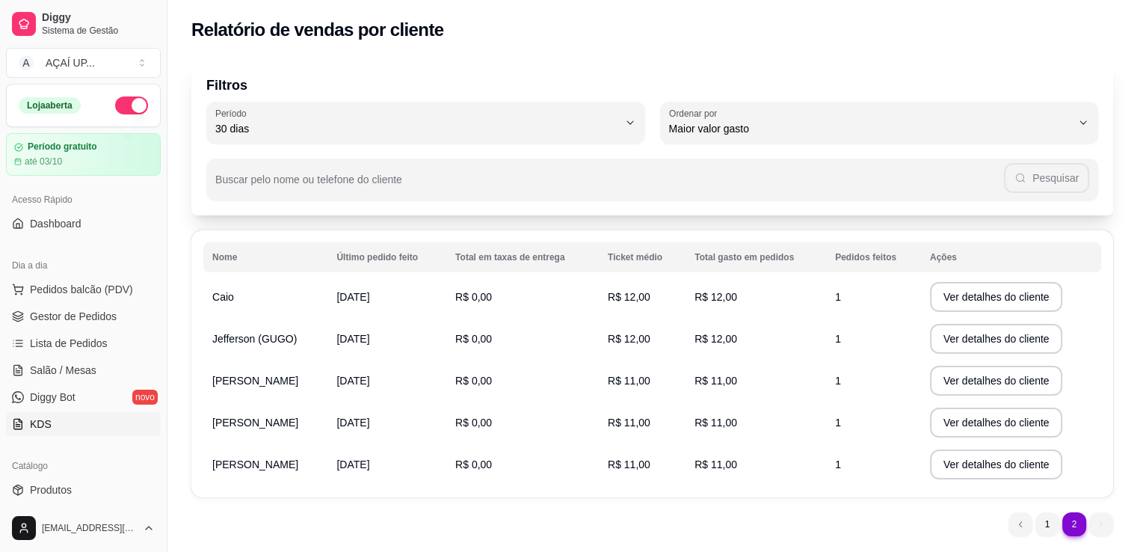
click at [67, 415] on link "KDS" at bounding box center [83, 424] width 155 height 24
